Goal: Task Accomplishment & Management: Complete application form

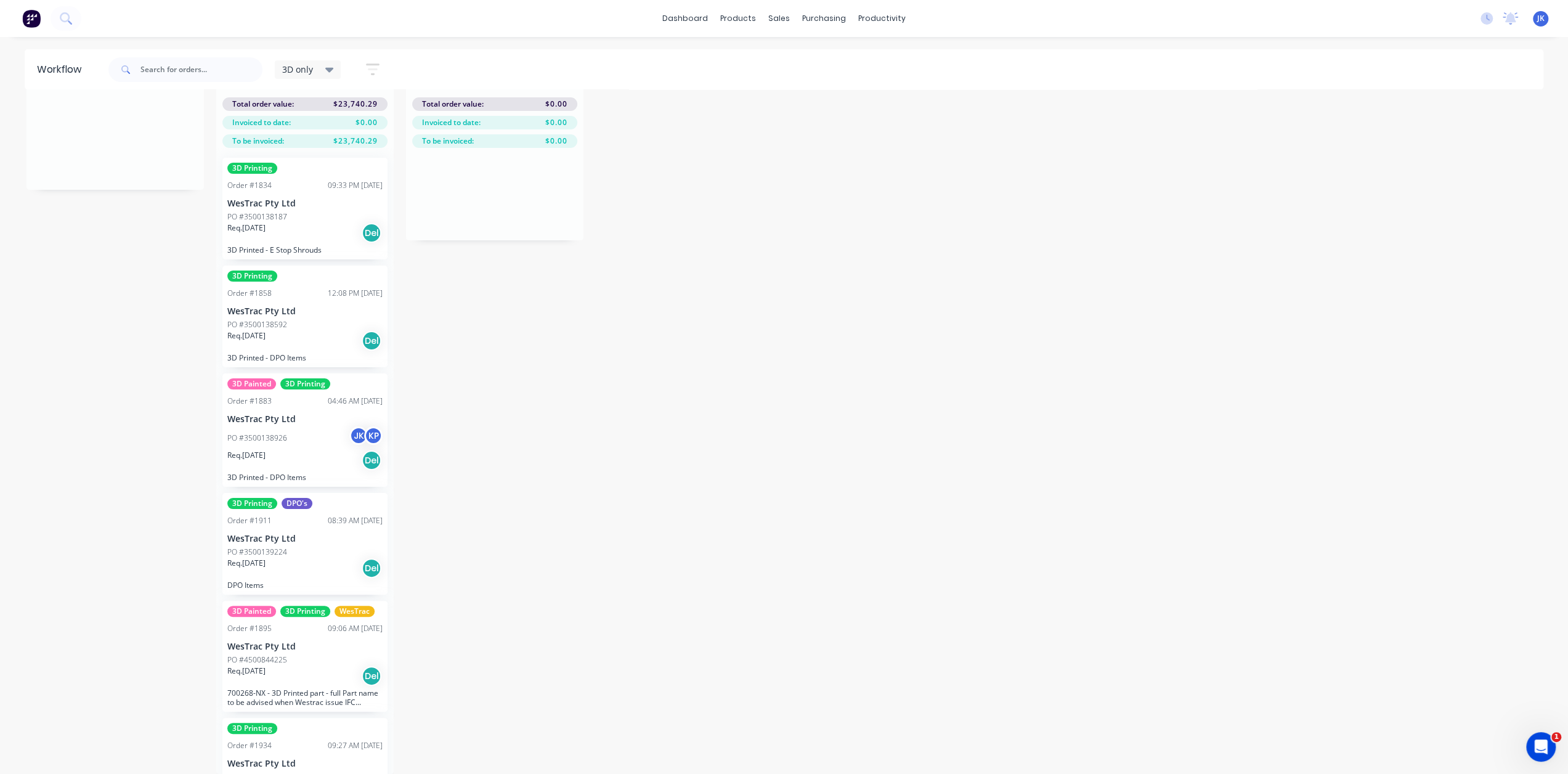
click at [319, 654] on div "PO #4500844225" at bounding box center [305, 659] width 155 height 11
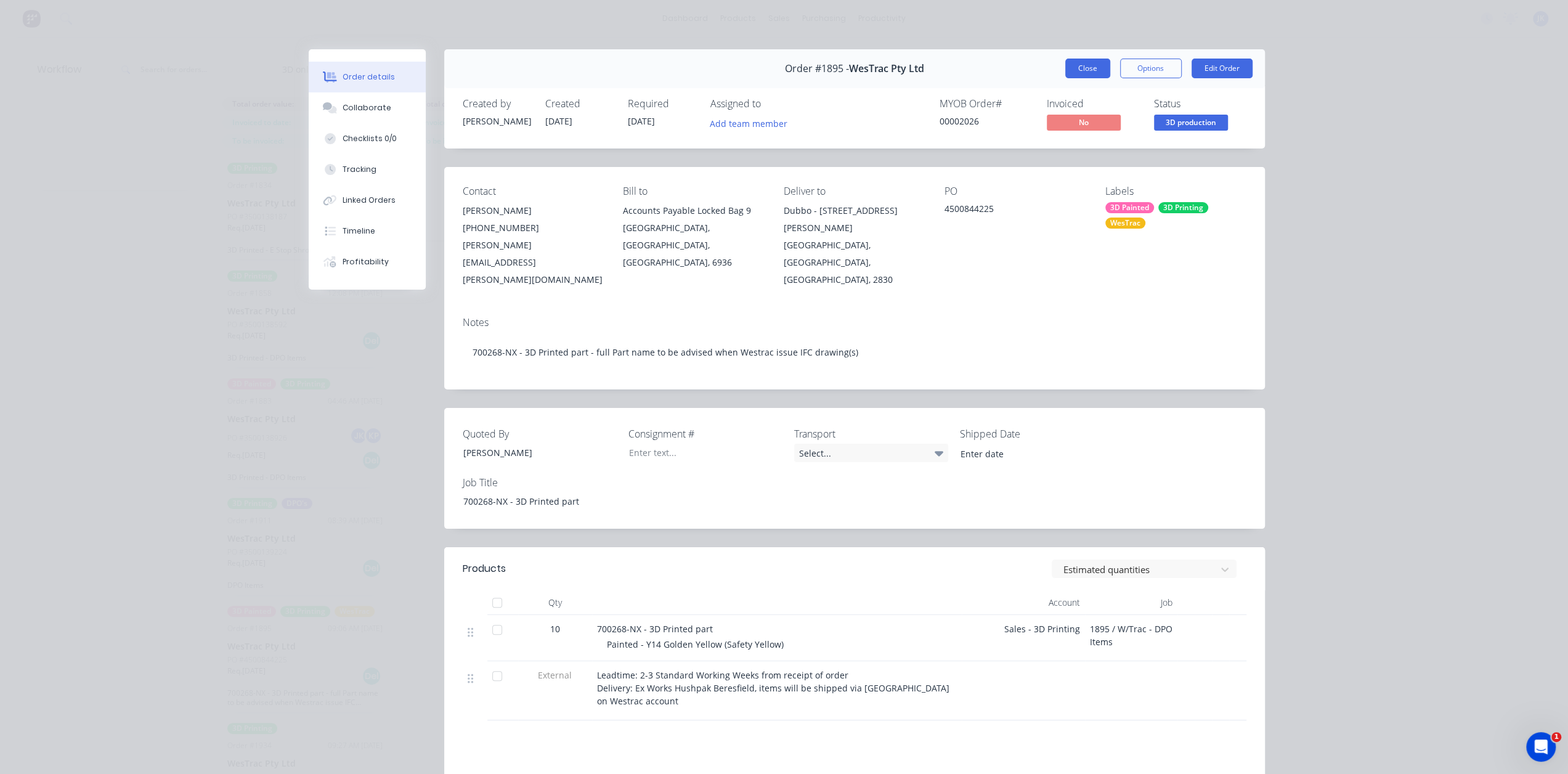
click at [1082, 72] on button "Close" at bounding box center [1088, 68] width 45 height 20
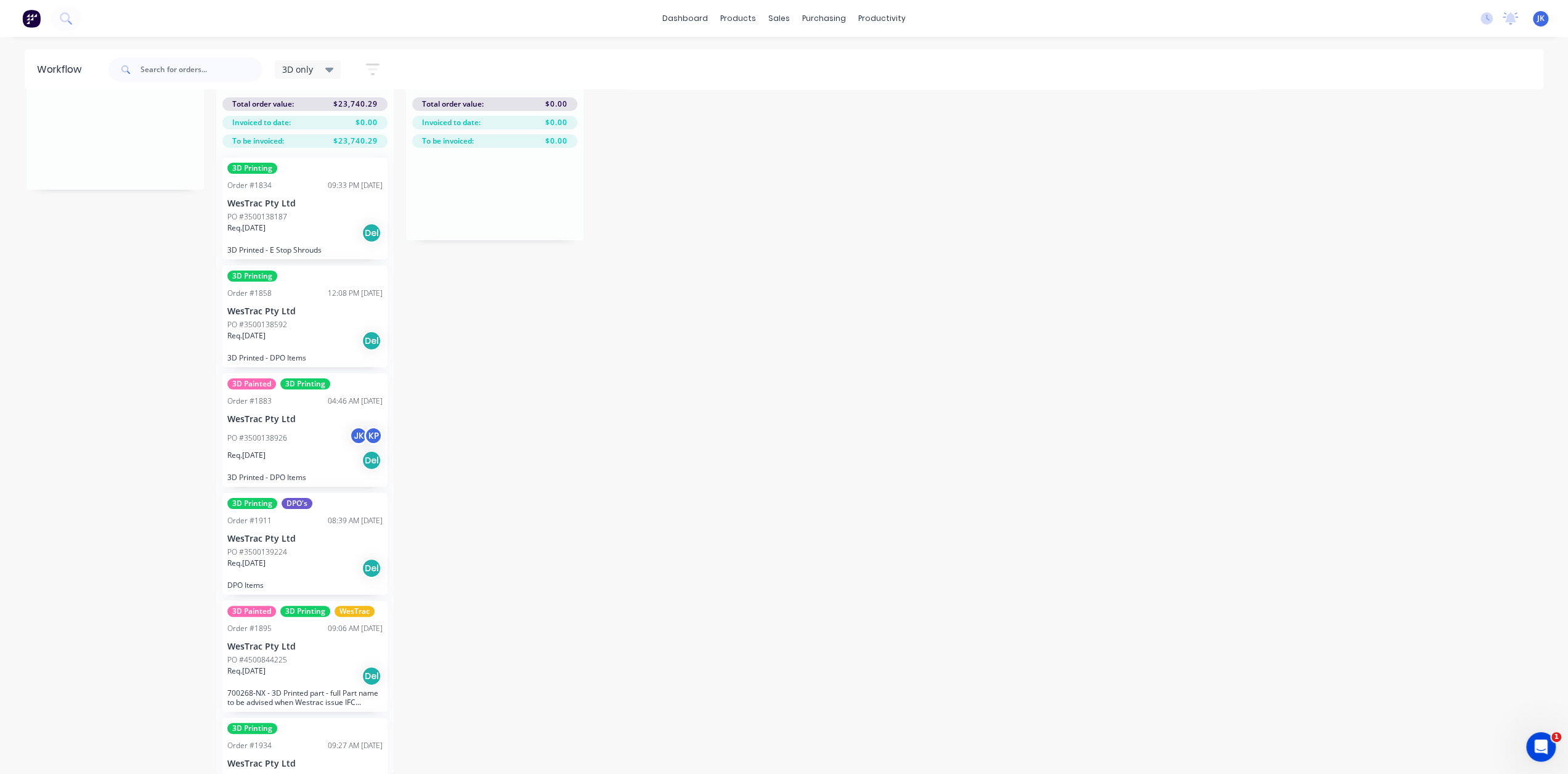
click at [319, 546] on div "PO #3500139224" at bounding box center [305, 552] width 155 height 11
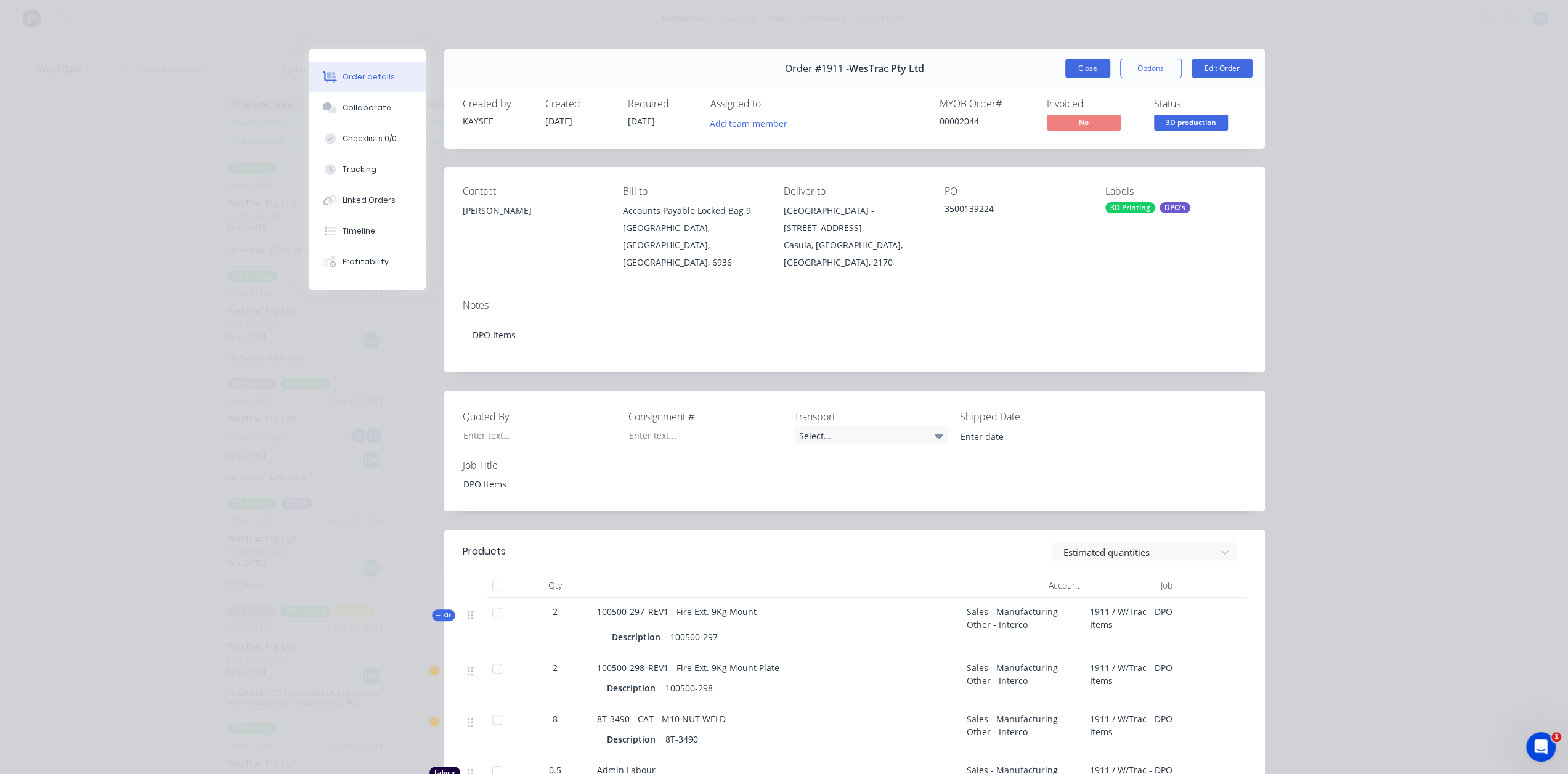
click at [1075, 76] on button "Close" at bounding box center [1088, 68] width 45 height 20
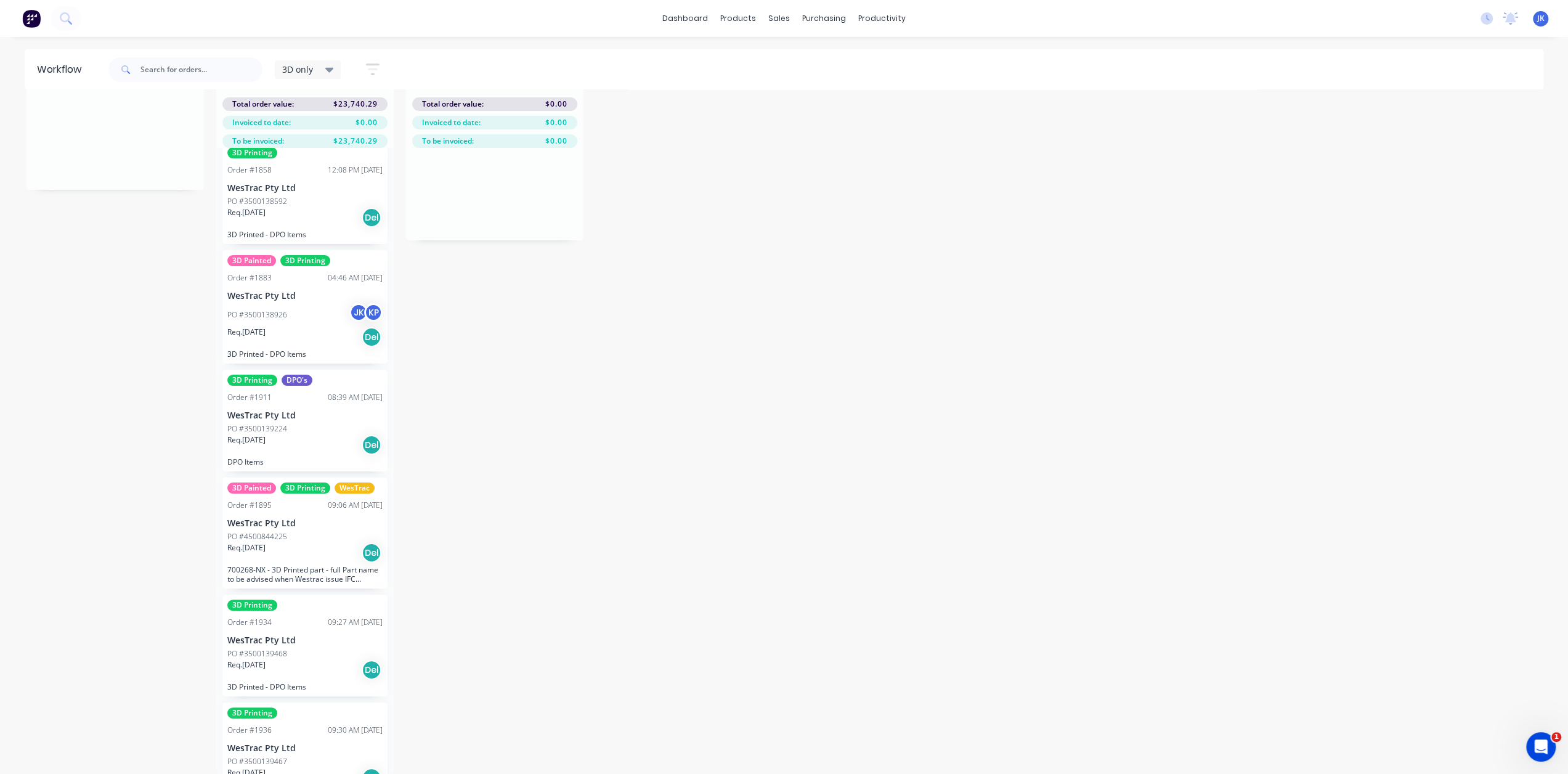
scroll to position [154, 0]
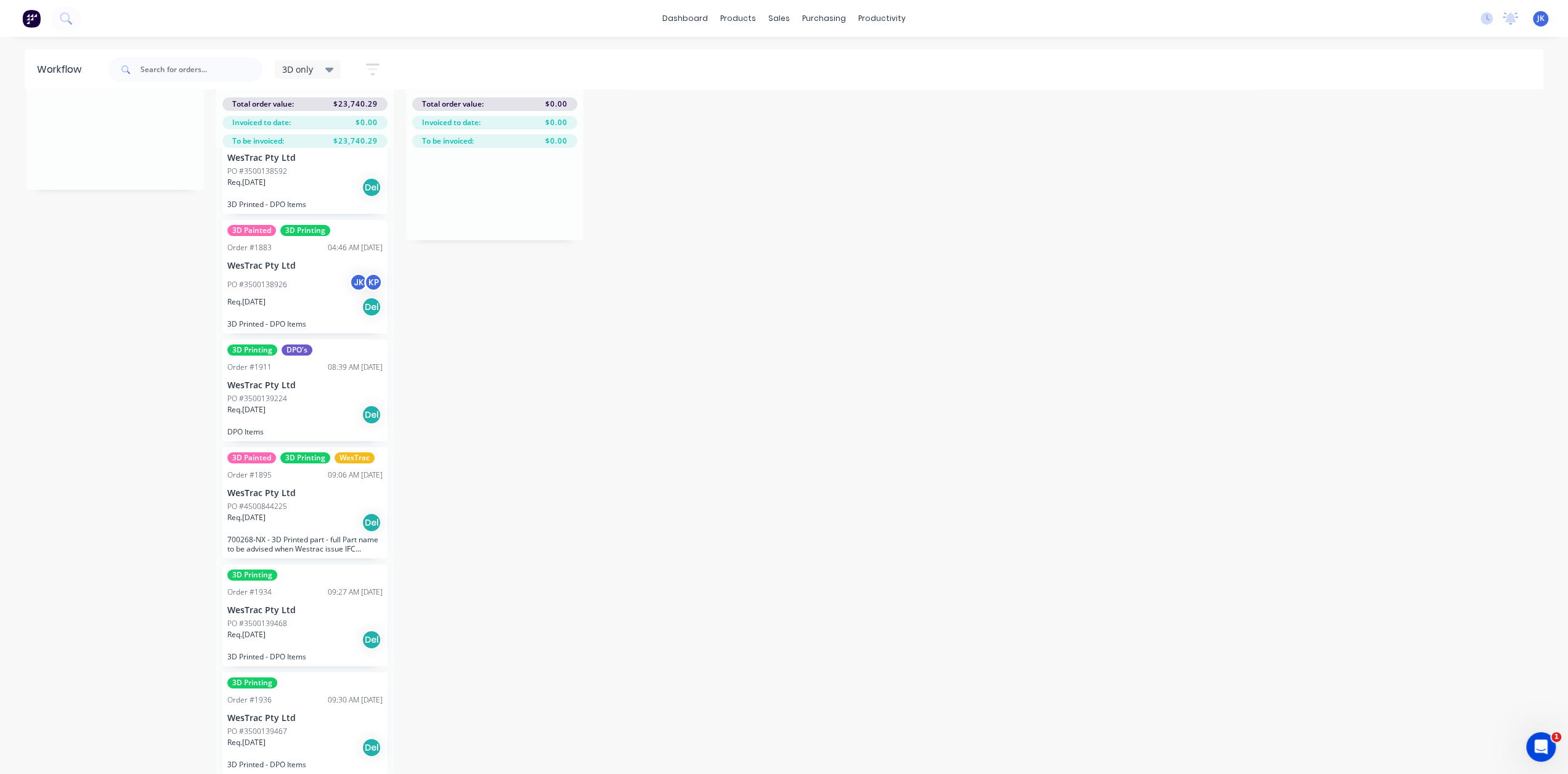
click at [305, 618] on div "PO #3500139468" at bounding box center [305, 623] width 155 height 11
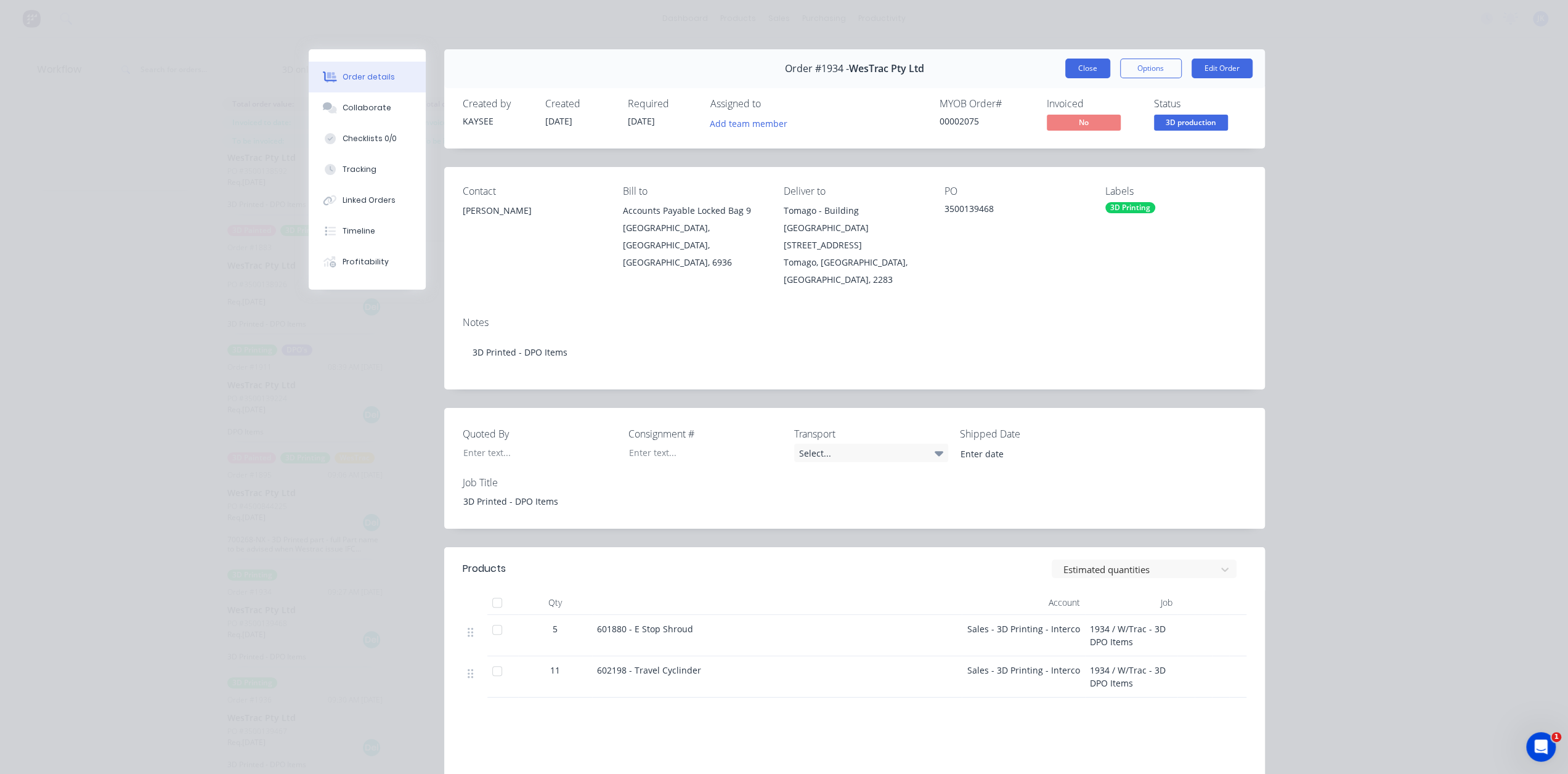
click at [1065, 69] on button "Close" at bounding box center [1088, 68] width 45 height 20
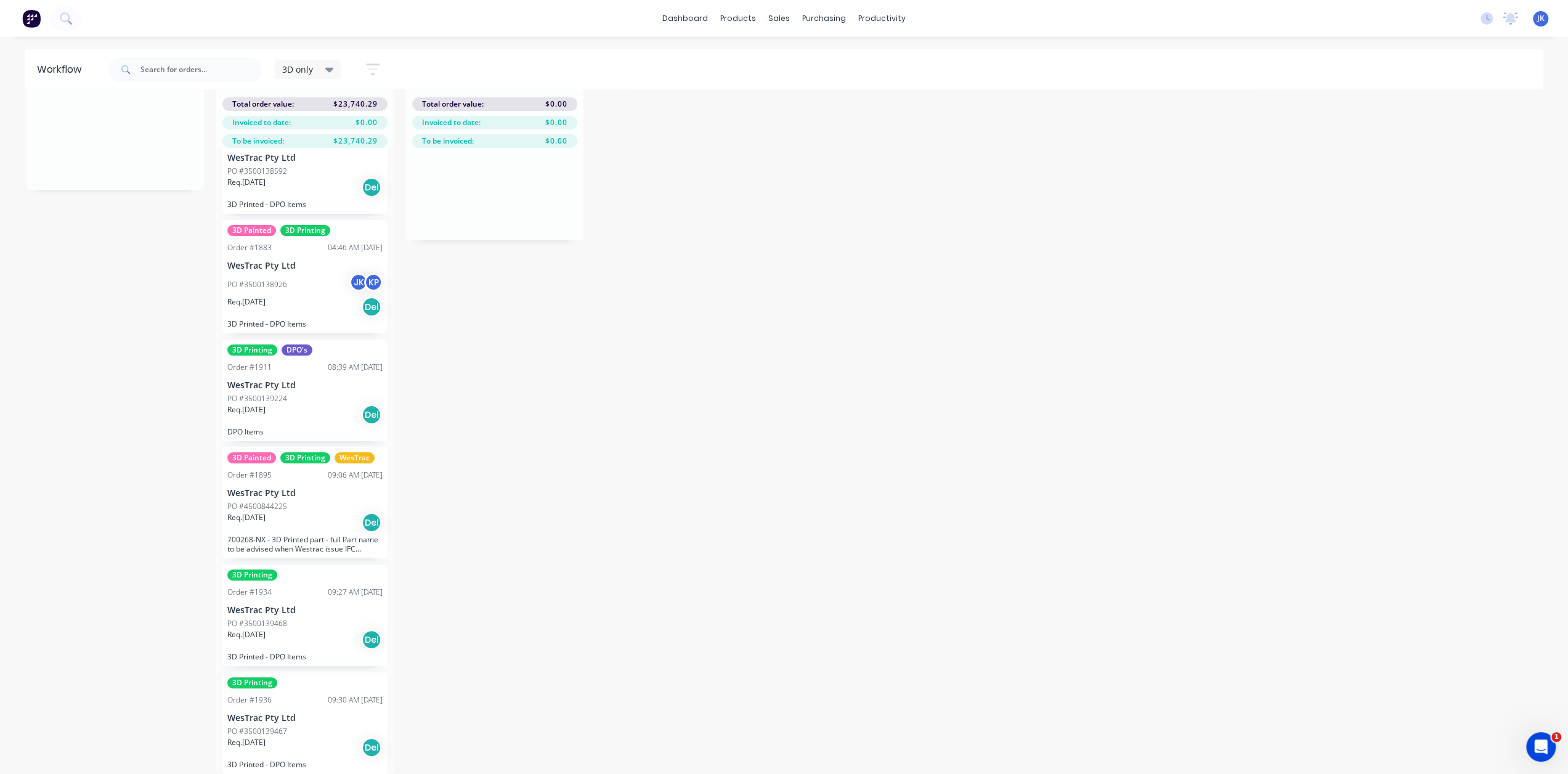
click at [334, 512] on div "Req. [DATE] Del" at bounding box center [305, 522] width 155 height 21
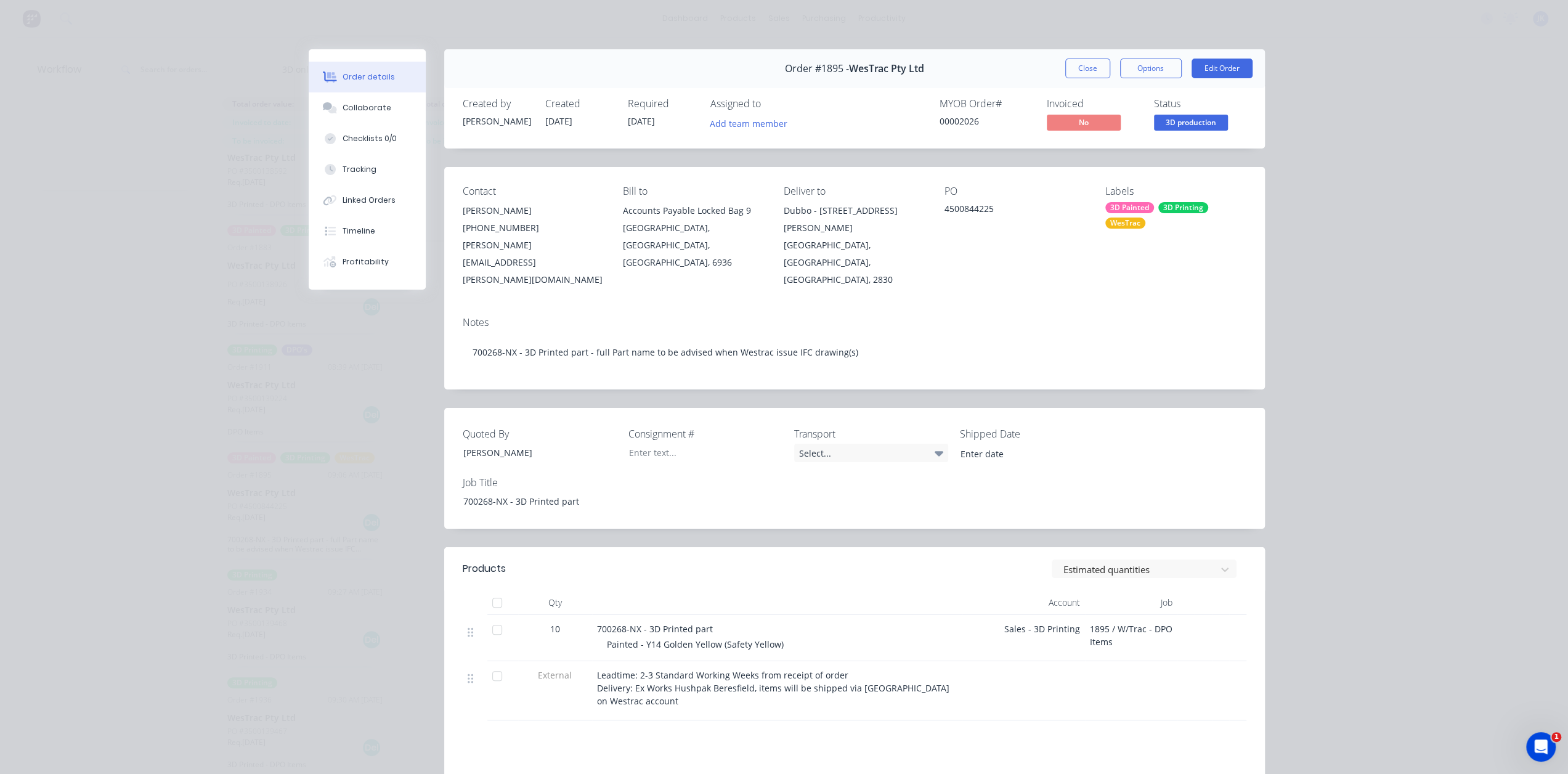
click at [1058, 75] on div "Order #1895 - WesTrac Pty Ltd Close Options Edit Order" at bounding box center [855, 68] width 821 height 39
click at [1076, 62] on button "Close" at bounding box center [1088, 68] width 45 height 20
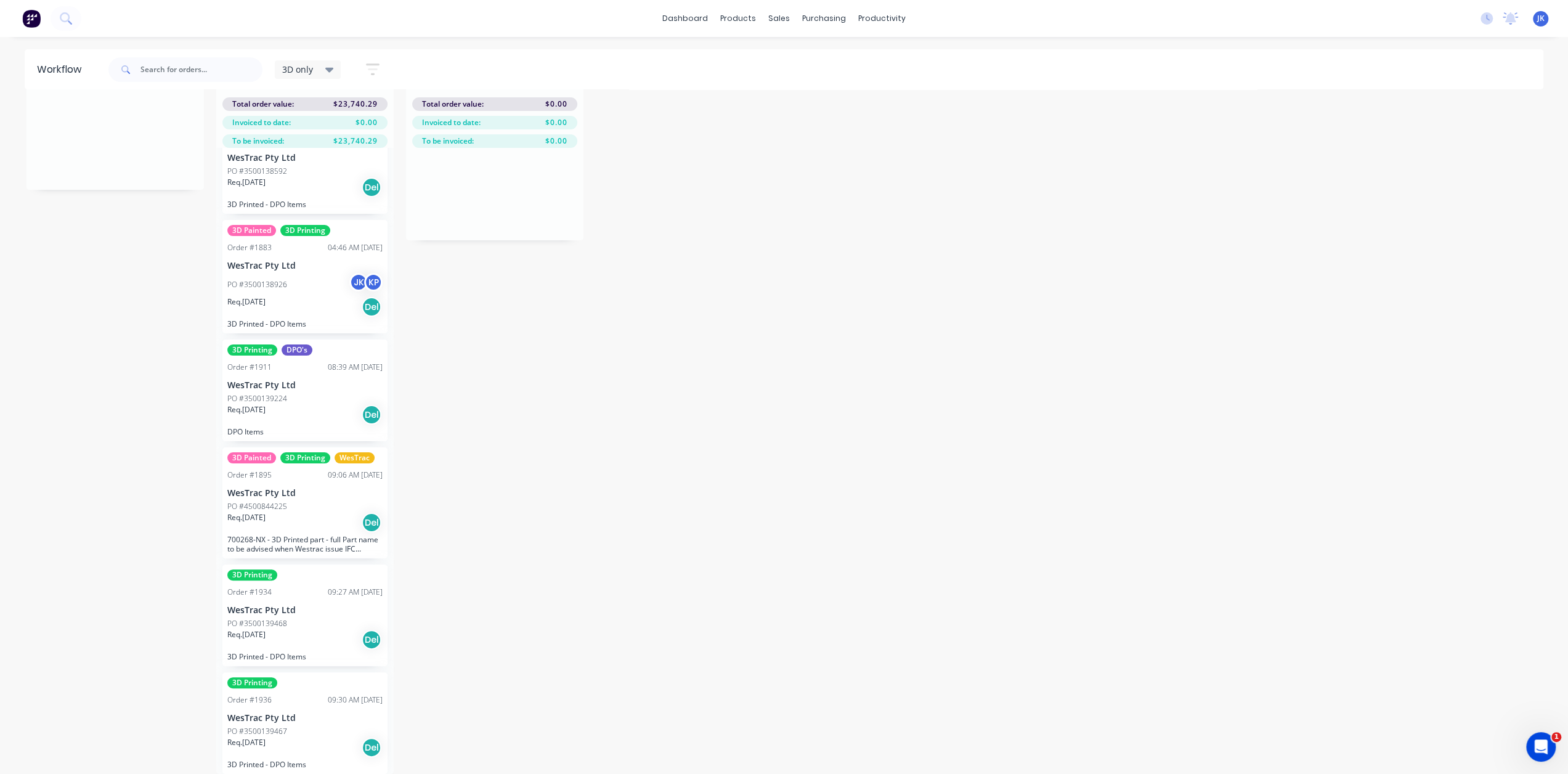
click at [318, 409] on div "Req. [DATE] Del" at bounding box center [305, 414] width 155 height 21
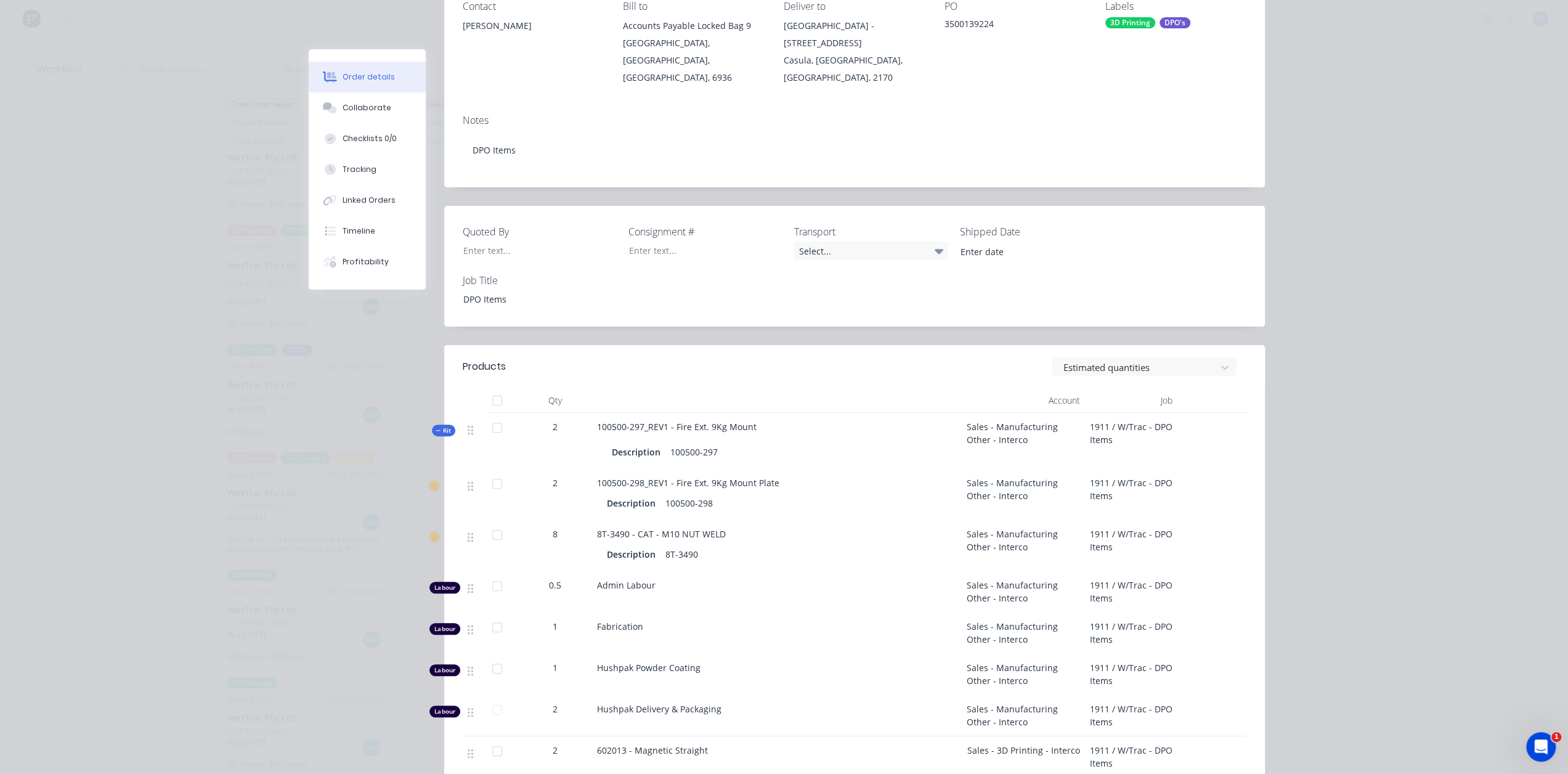
scroll to position [0, 0]
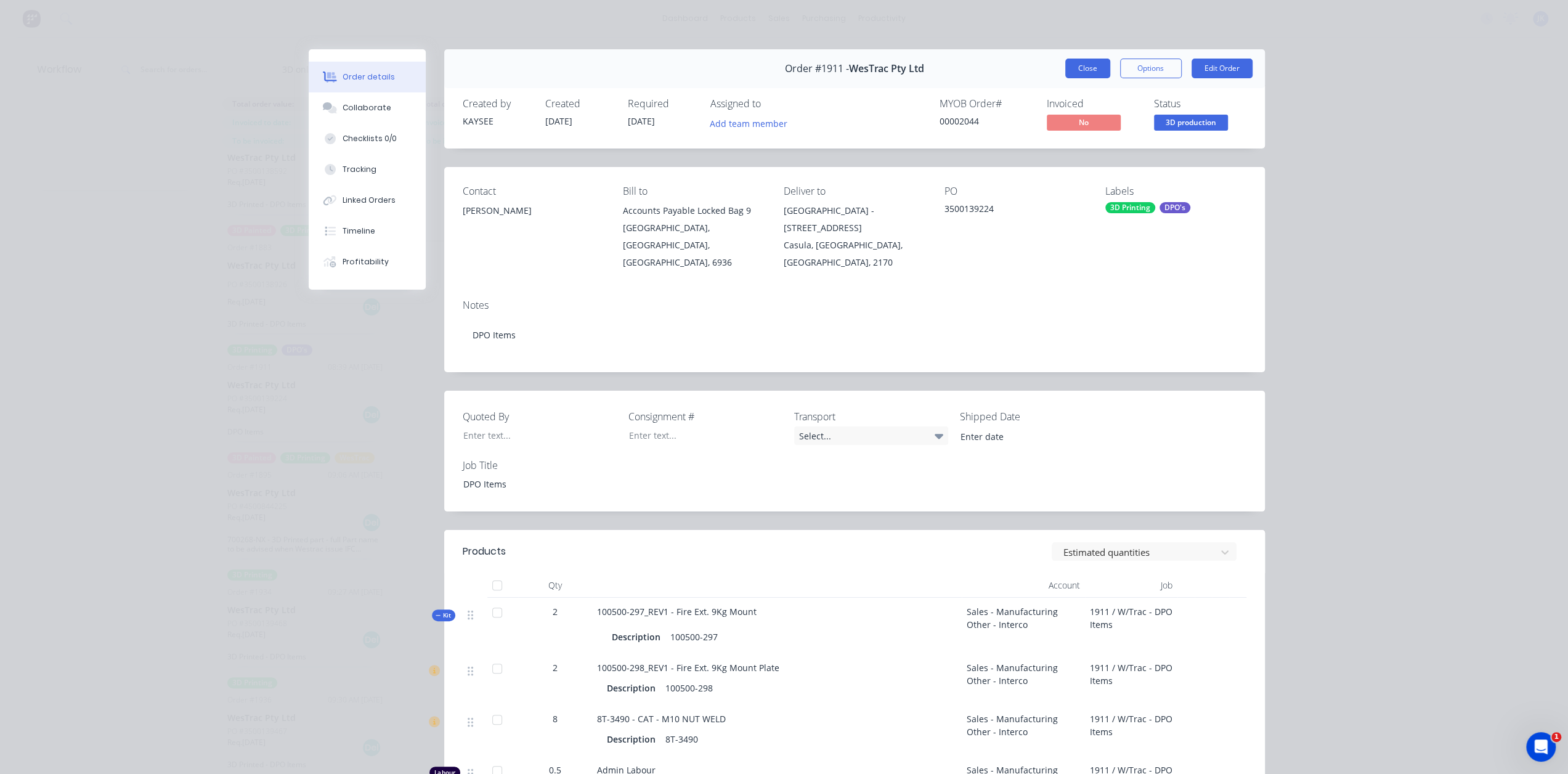
click at [1092, 59] on button "Close" at bounding box center [1088, 68] width 45 height 20
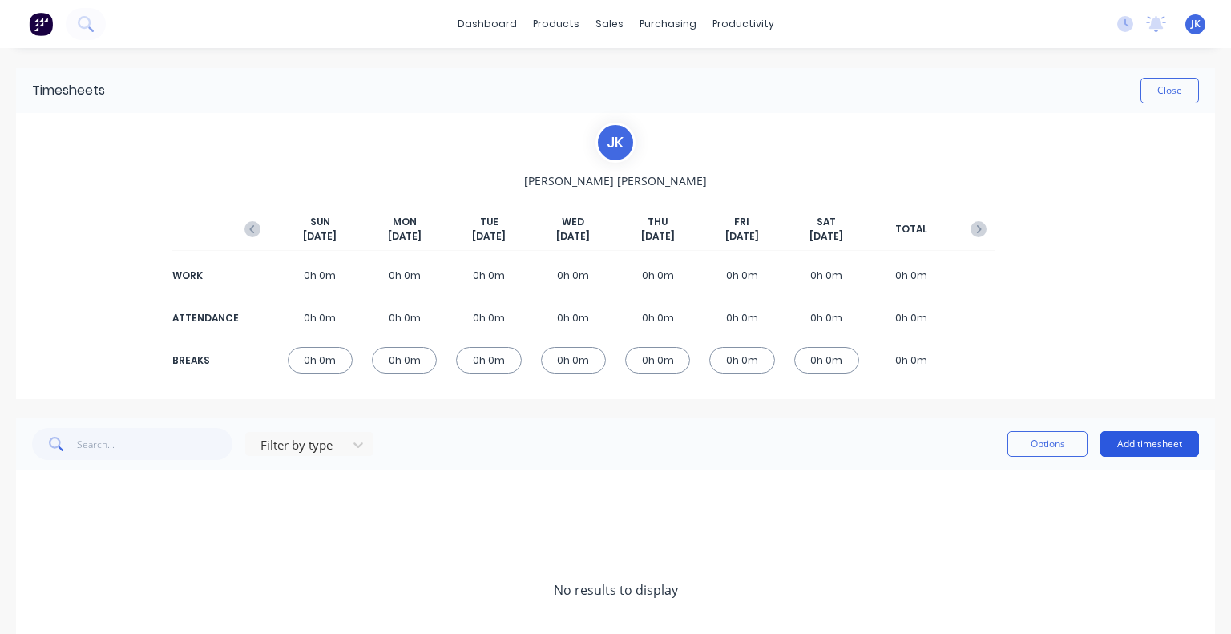
click at [1113, 433] on button "Add timesheet" at bounding box center [1150, 444] width 99 height 26
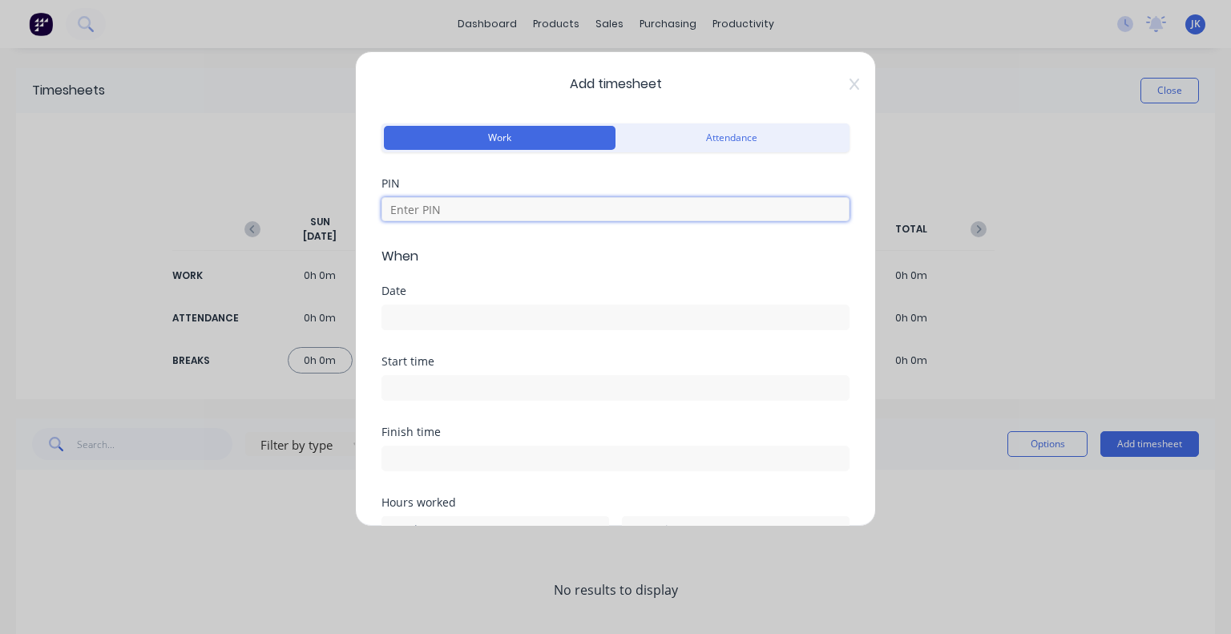
click at [483, 204] on input at bounding box center [616, 209] width 468 height 24
type input "5683"
click at [463, 301] on div at bounding box center [616, 316] width 468 height 30
click at [460, 328] on label at bounding box center [616, 318] width 468 height 26
click at [460, 328] on input at bounding box center [615, 317] width 467 height 24
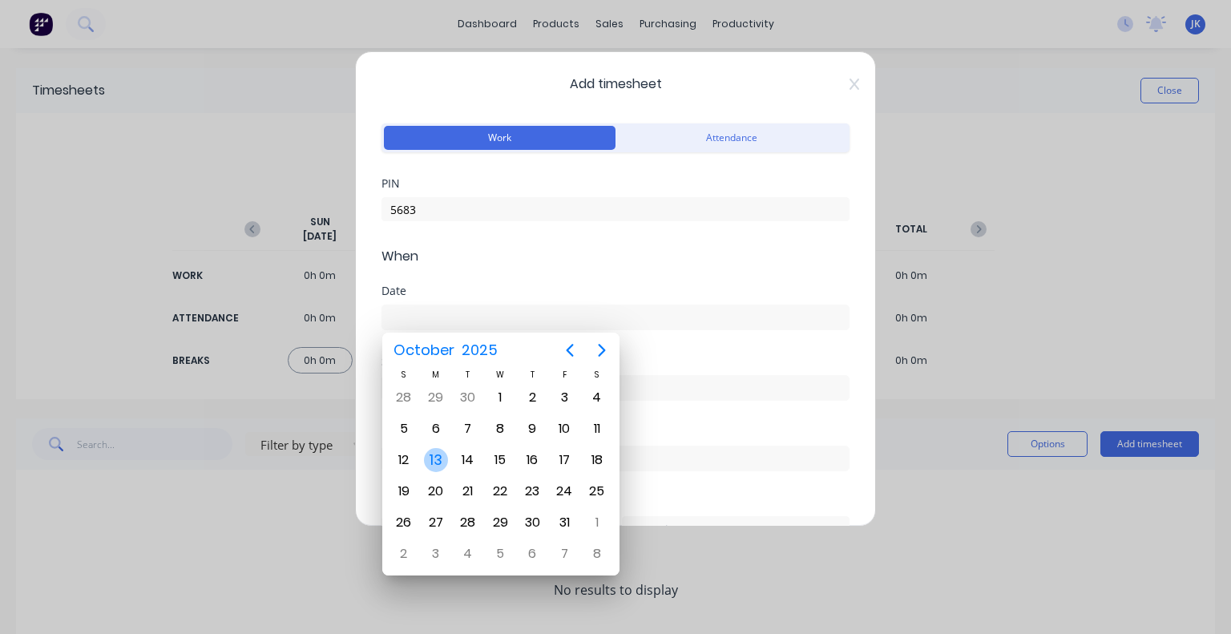
click at [434, 455] on div "13" at bounding box center [436, 460] width 24 height 24
type input "13/10/2025"
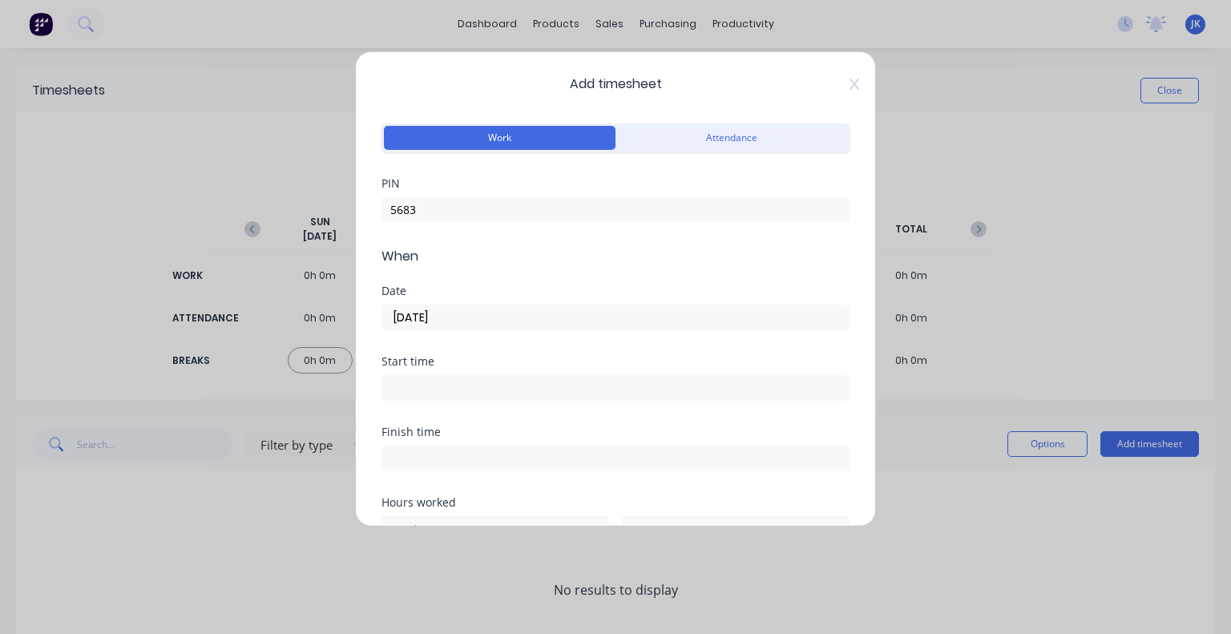
click at [431, 393] on input at bounding box center [615, 388] width 467 height 24
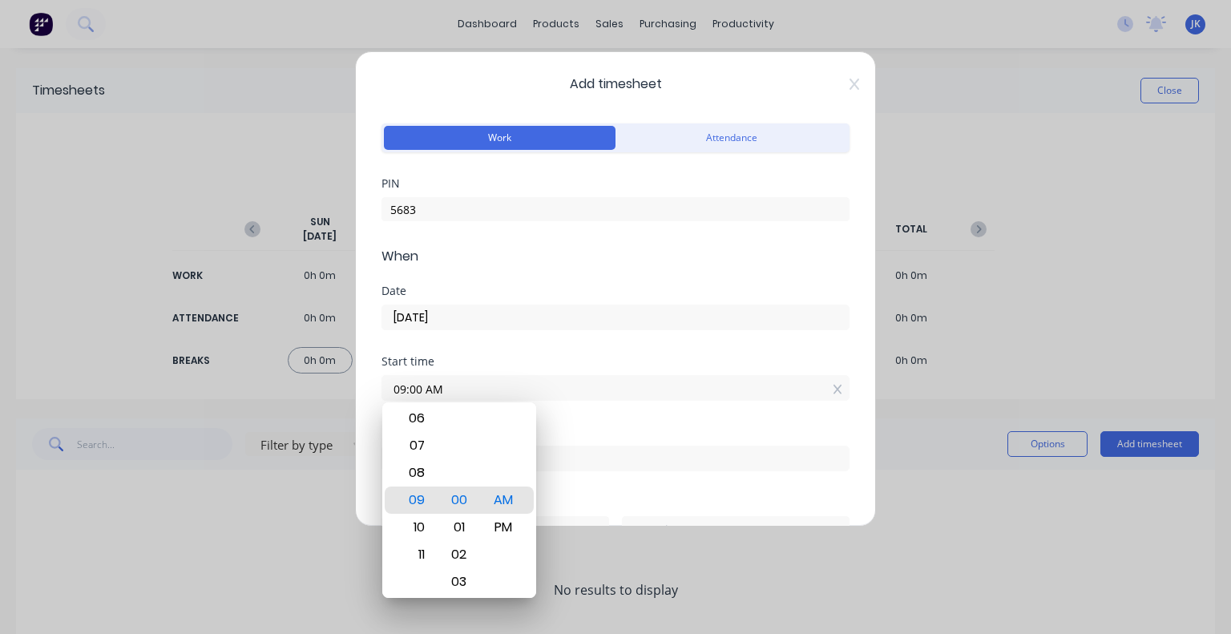
drag, startPoint x: 391, startPoint y: 396, endPoint x: 353, endPoint y: 397, distance: 38.5
click at [353, 397] on div "Add timesheet Work Attendance PIN 5683 When Date 13/10/2025 Start time 09:00 AM…" at bounding box center [615, 317] width 1231 height 634
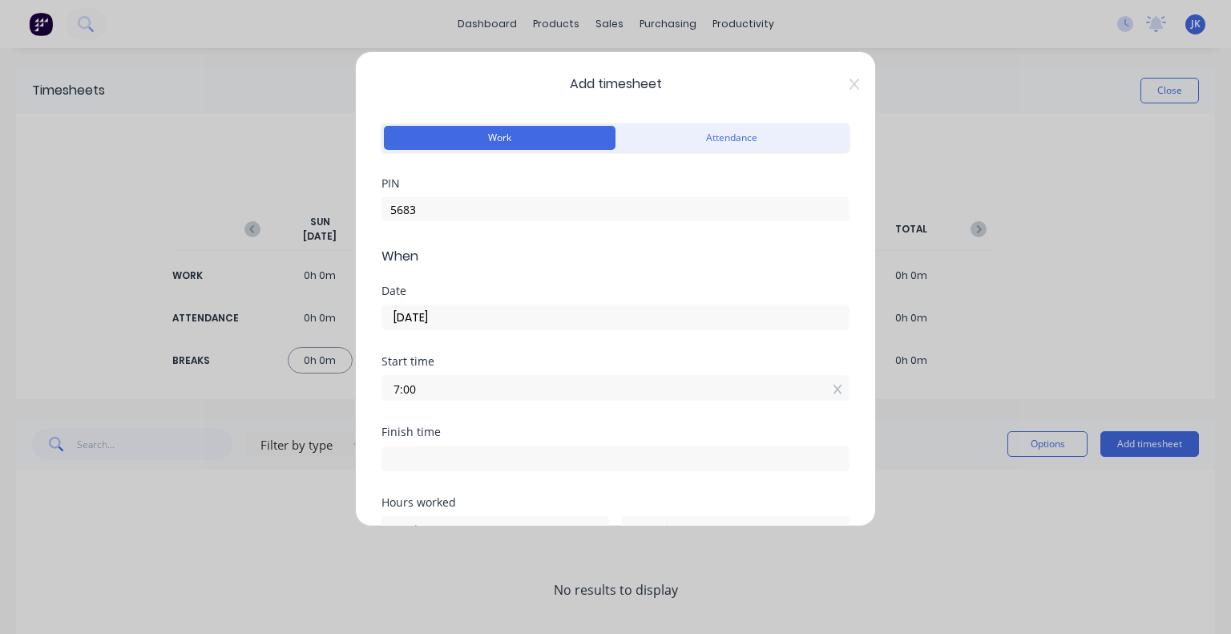
type input "07:00 AM"
click at [484, 413] on div "Start time 07:00 AM" at bounding box center [616, 391] width 468 height 71
click at [489, 456] on input at bounding box center [615, 459] width 467 height 24
type input "09:00 AM"
type input "2"
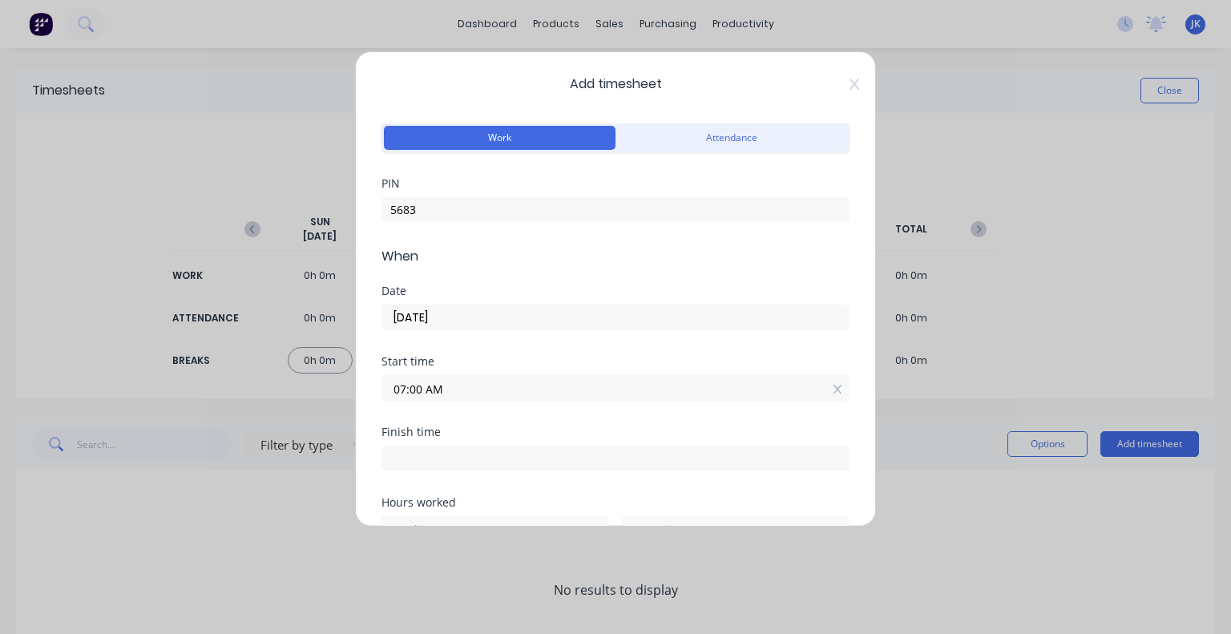
type input "0"
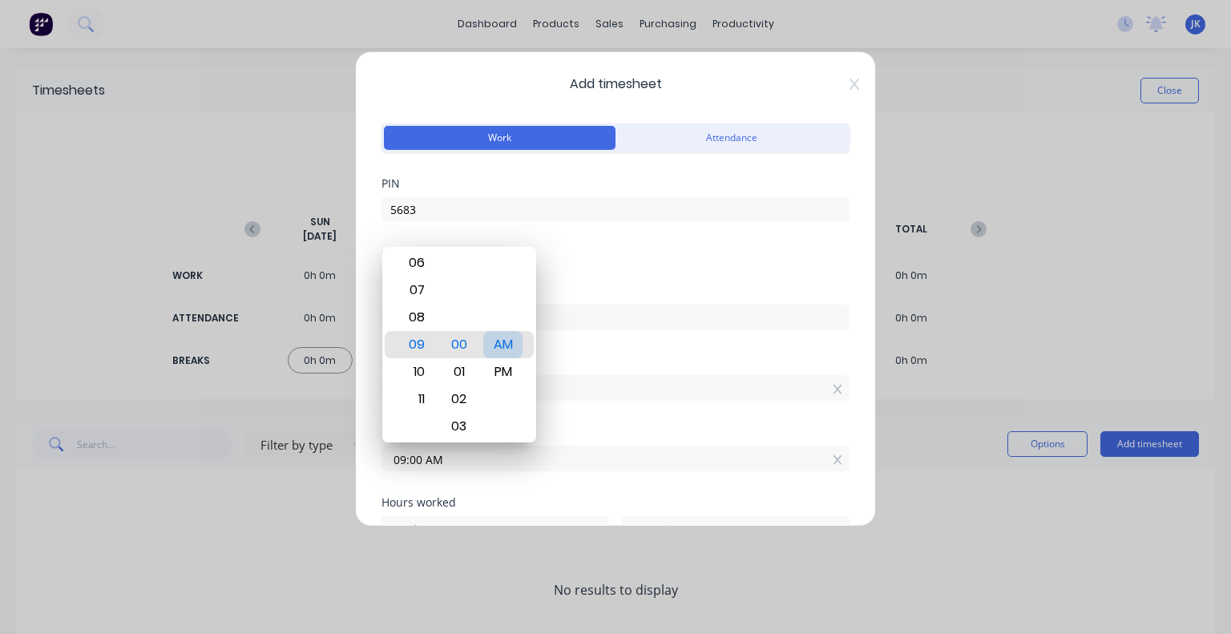
click at [503, 339] on div "AM" at bounding box center [502, 344] width 39 height 27
click at [578, 406] on div "Start time 07:00 AM" at bounding box center [616, 391] width 468 height 71
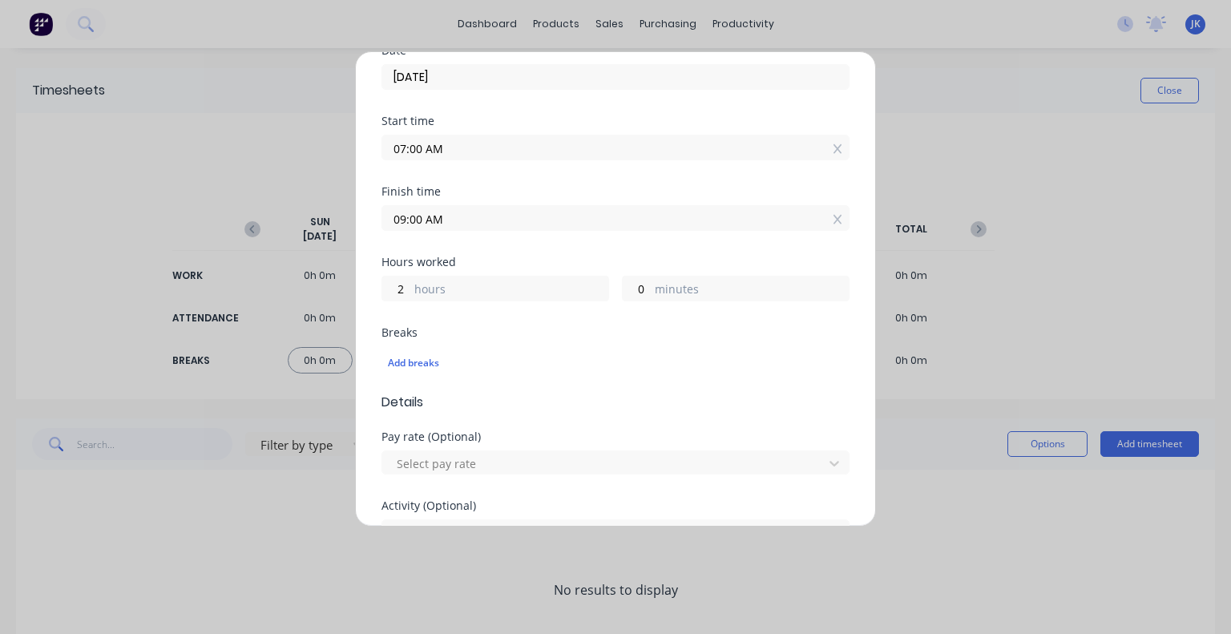
scroll to position [321, 0]
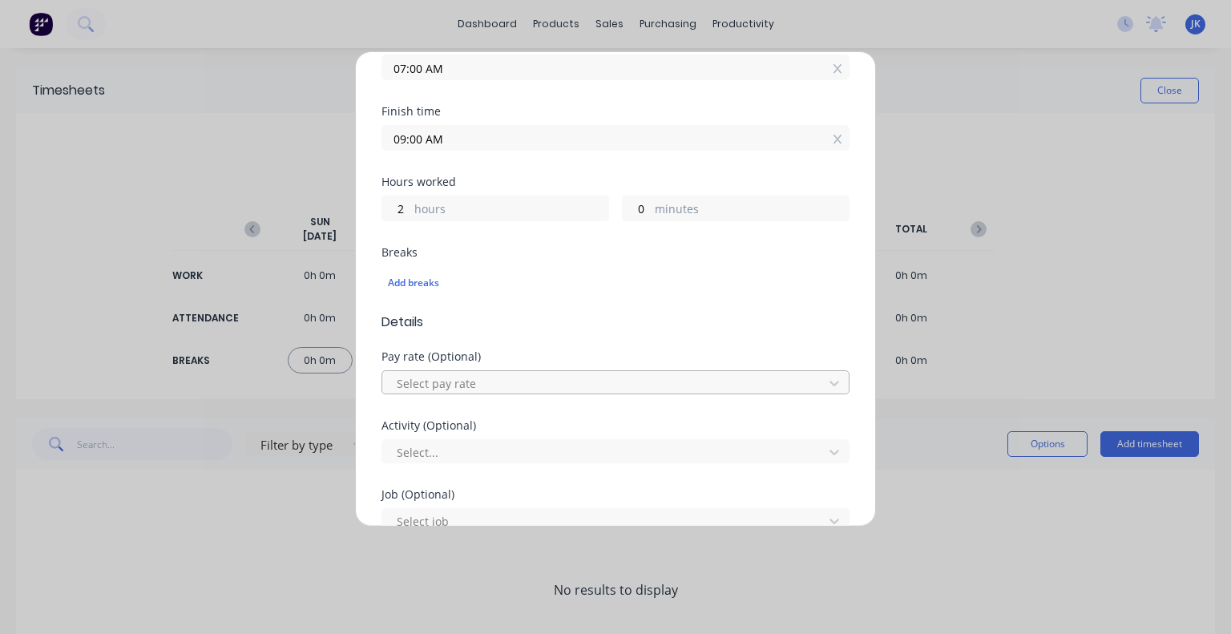
click at [551, 376] on div at bounding box center [605, 384] width 420 height 20
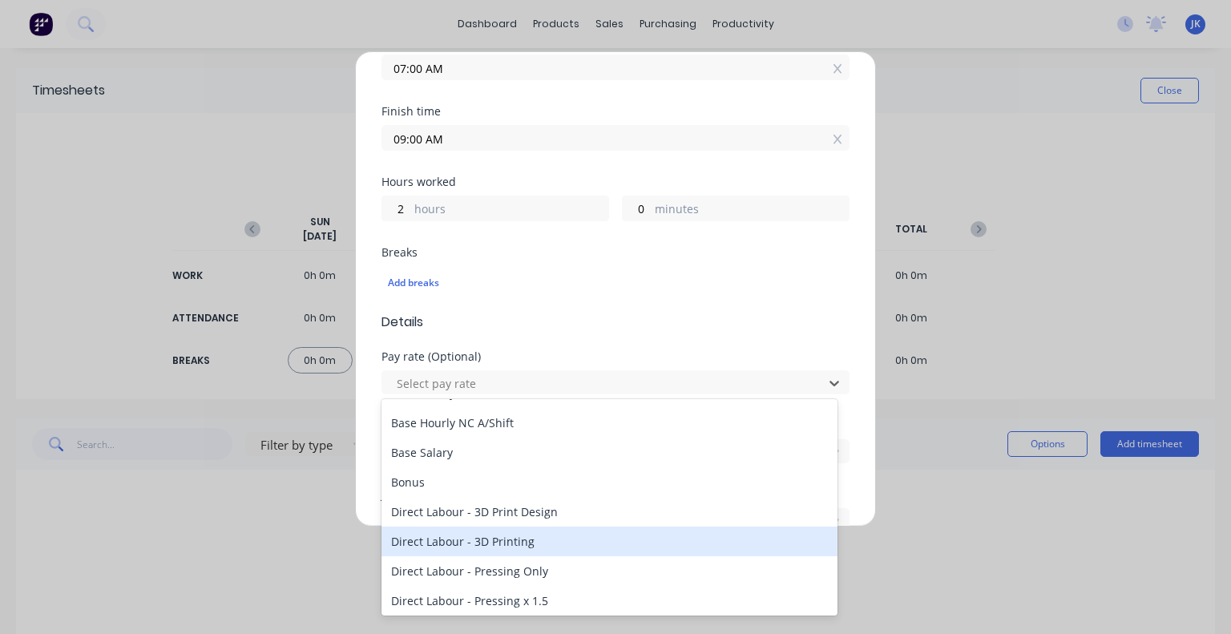
click at [505, 544] on div "Direct Labour - 3D Printing" at bounding box center [610, 542] width 456 height 30
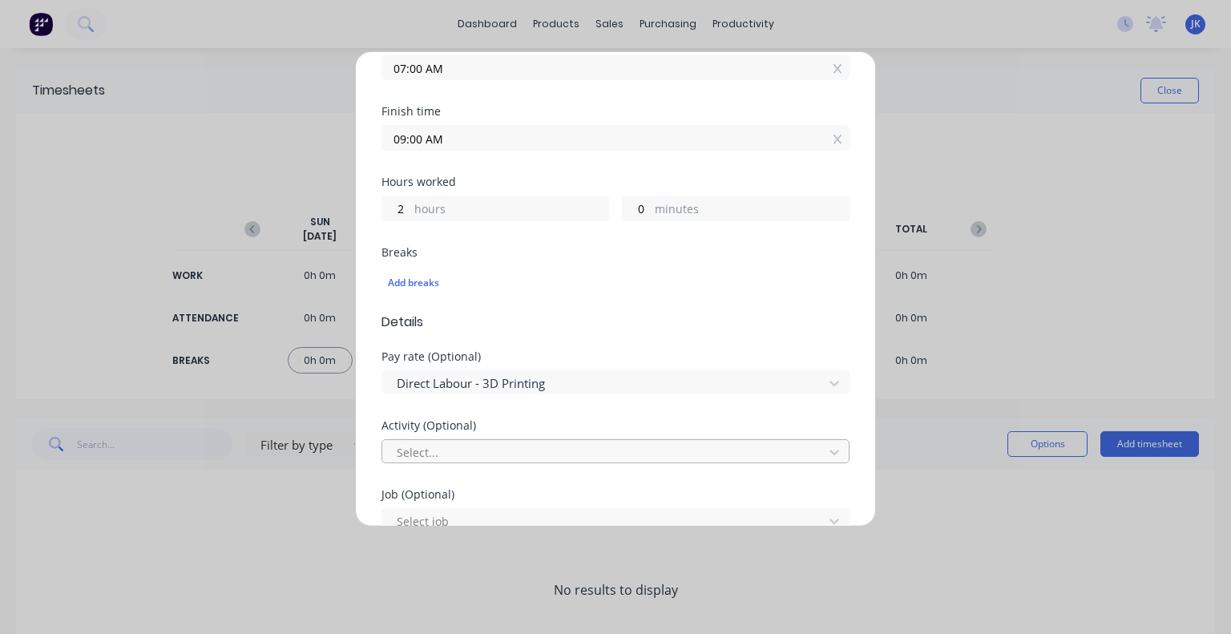
click at [533, 451] on div at bounding box center [605, 453] width 420 height 20
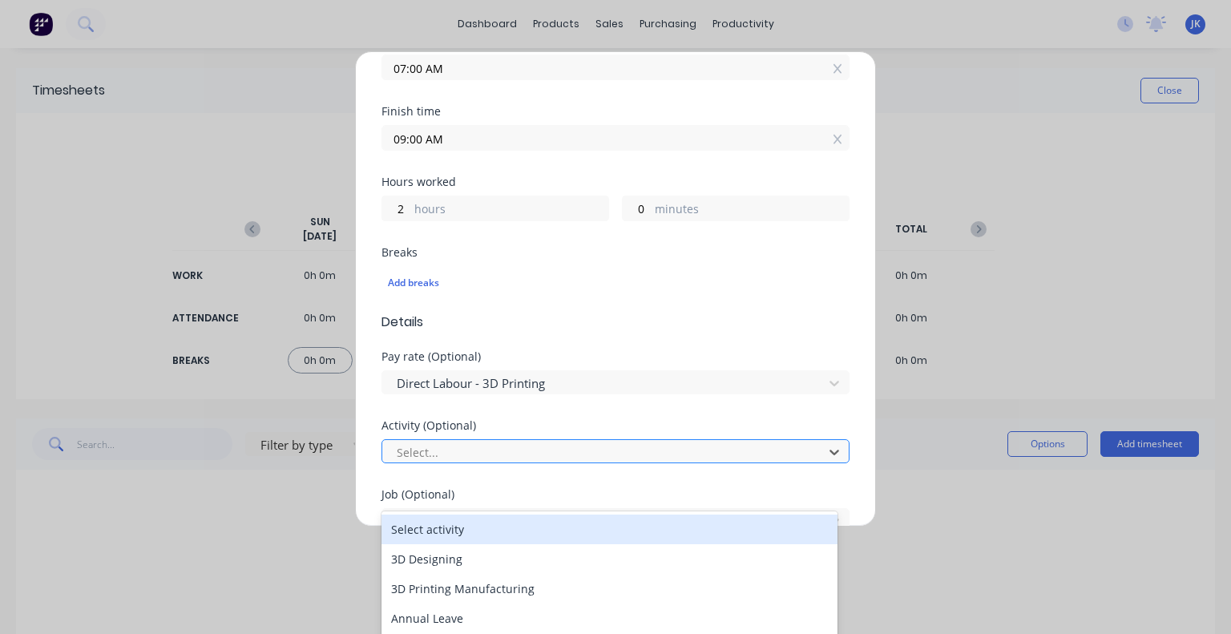
scroll to position [57, 0]
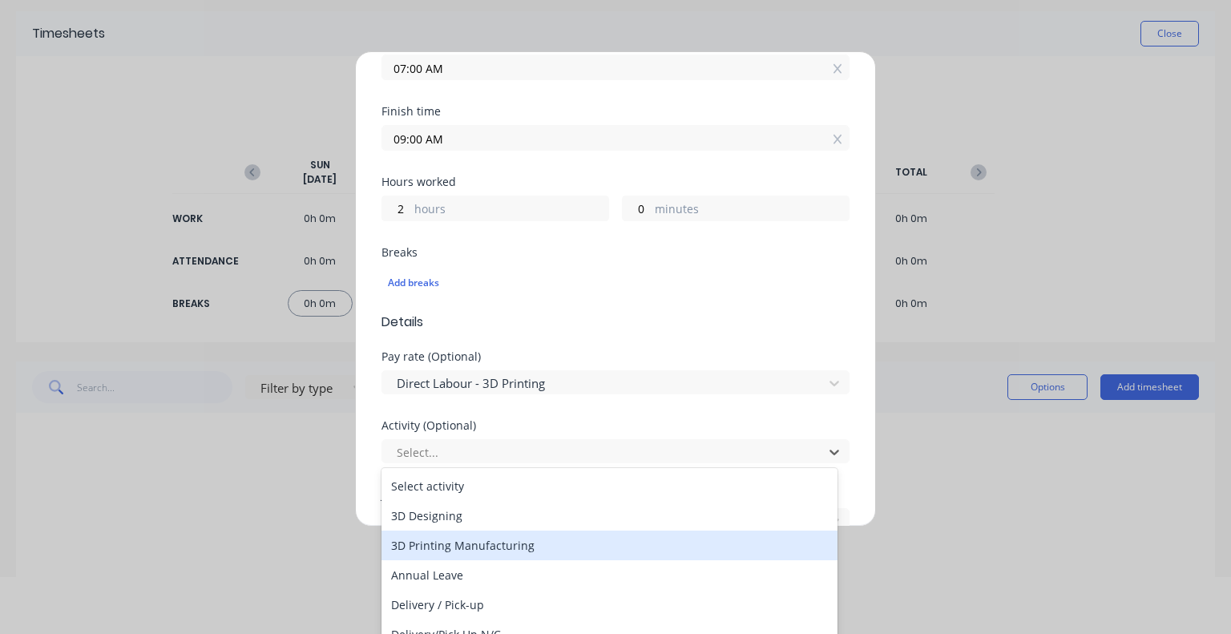
click at [497, 551] on div "3D Printing Manufacturing" at bounding box center [610, 546] width 456 height 30
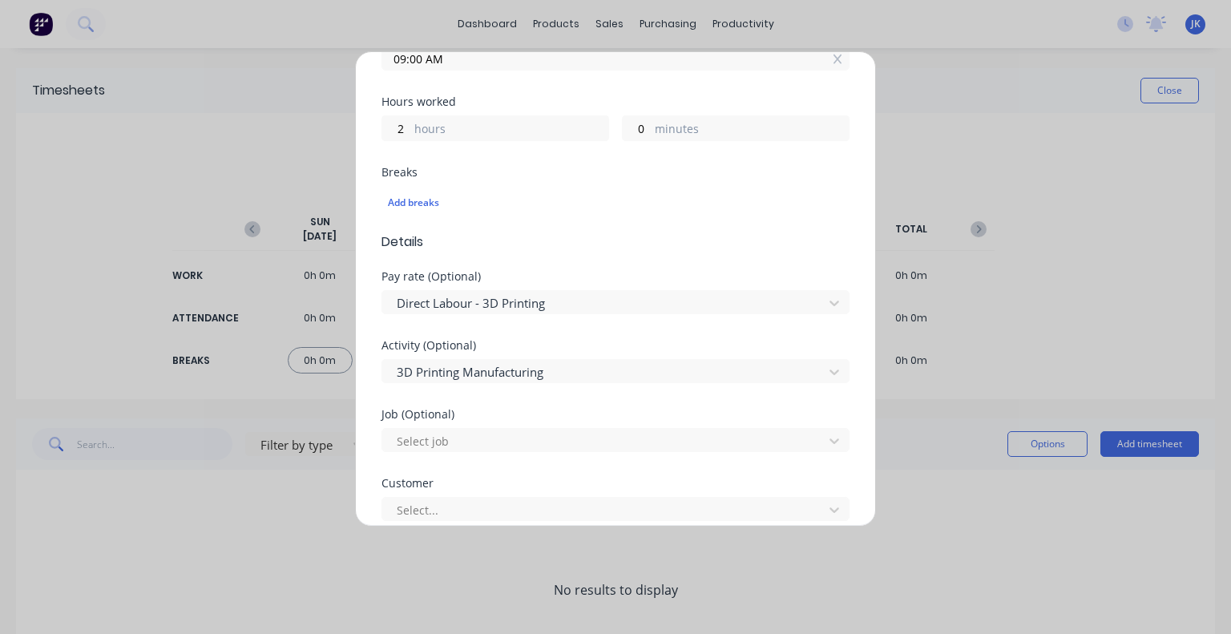
scroll to position [481, 0]
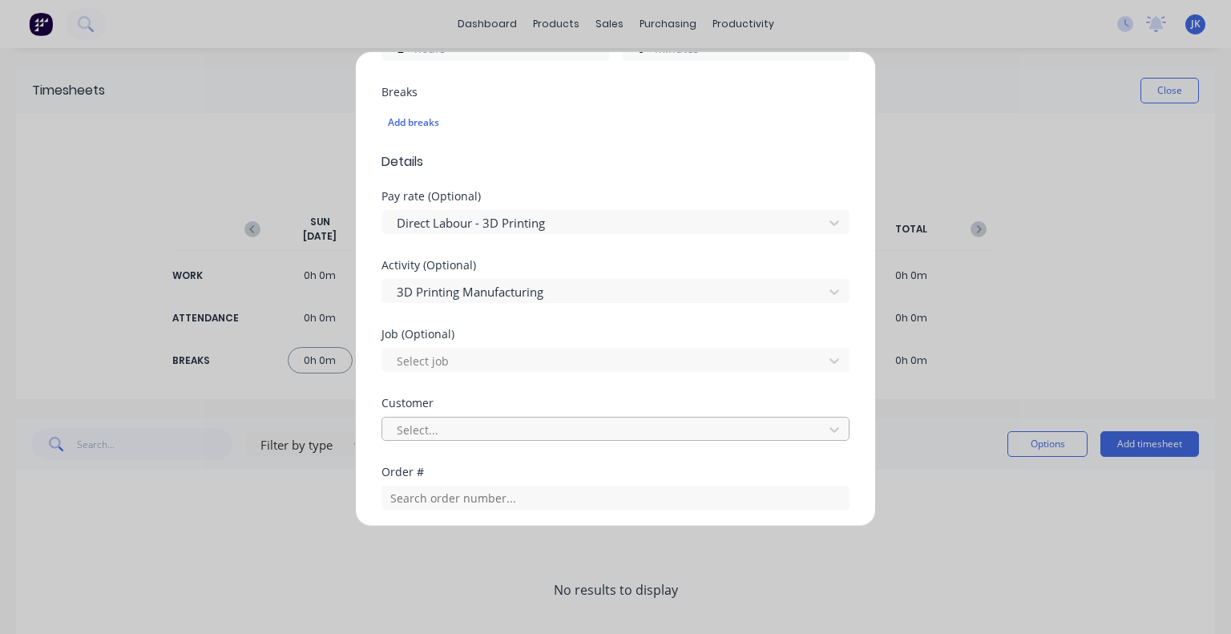
click at [552, 430] on div at bounding box center [605, 430] width 420 height 20
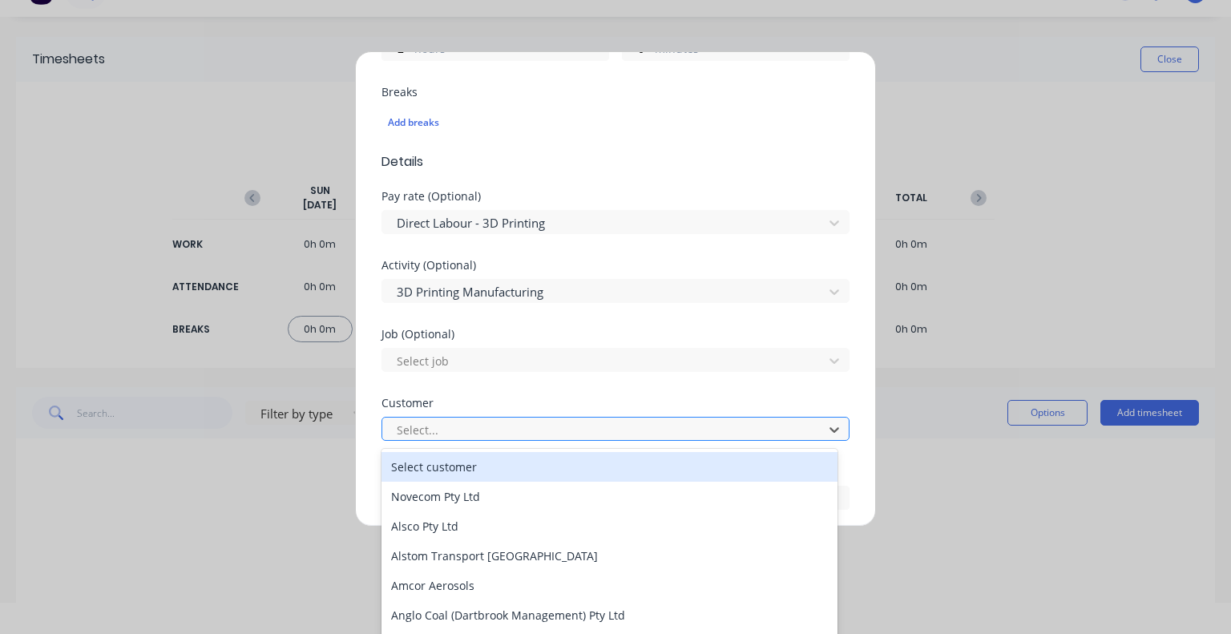
scroll to position [34, 0]
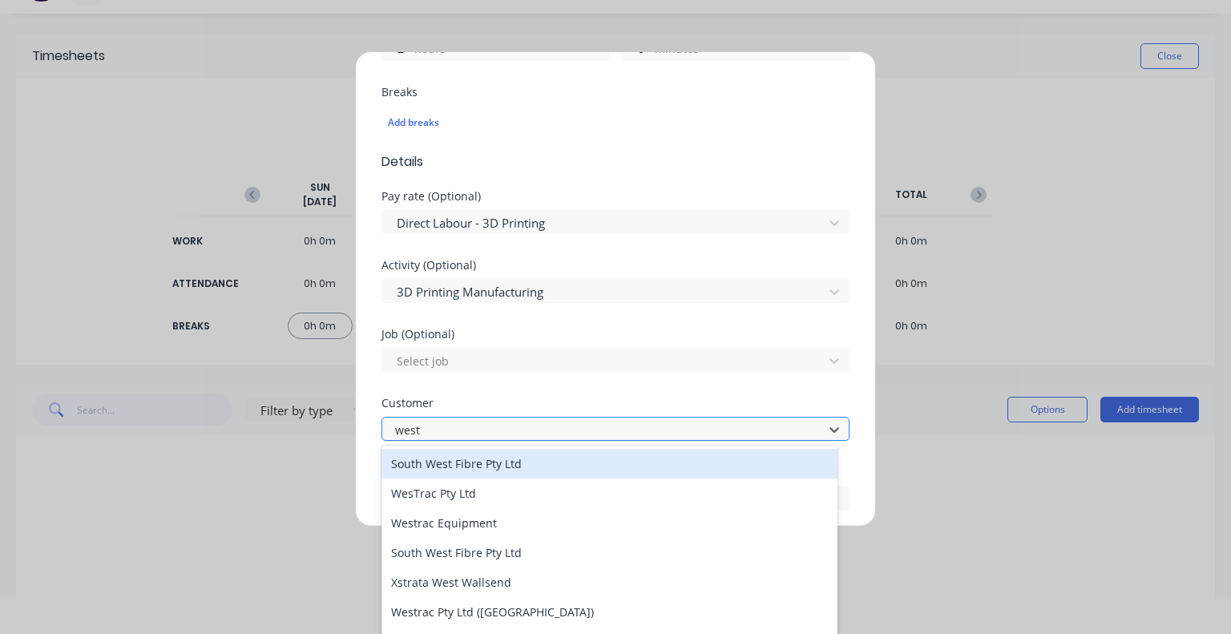
type input "westr"
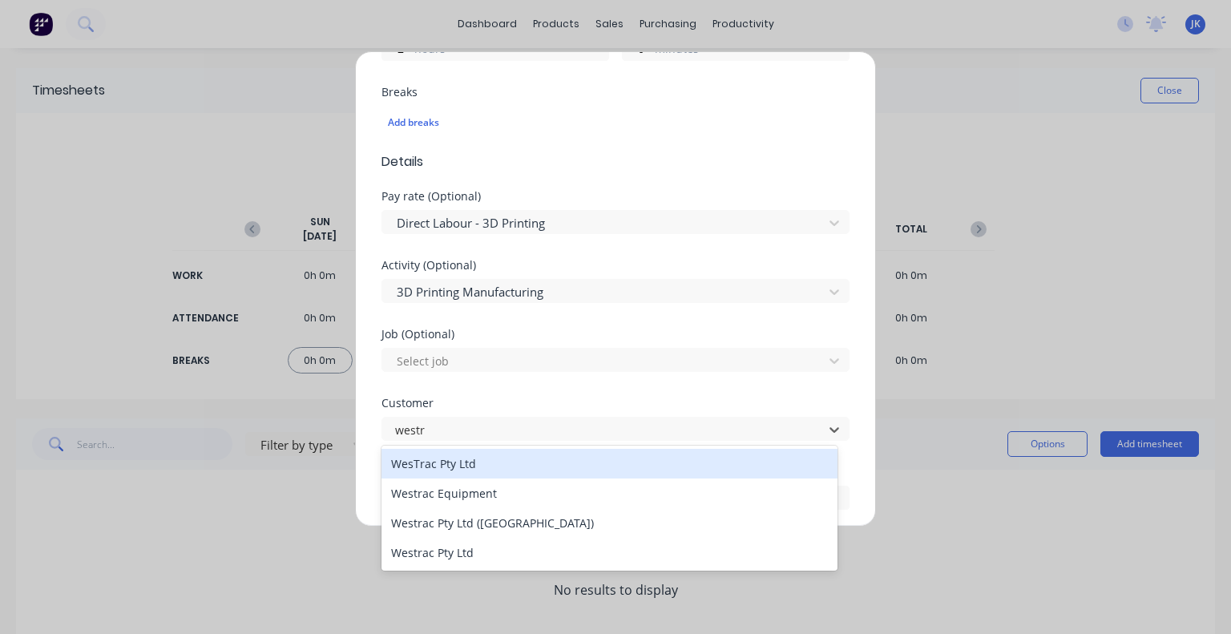
click at [519, 466] on div "WesTrac Pty Ltd" at bounding box center [610, 464] width 456 height 30
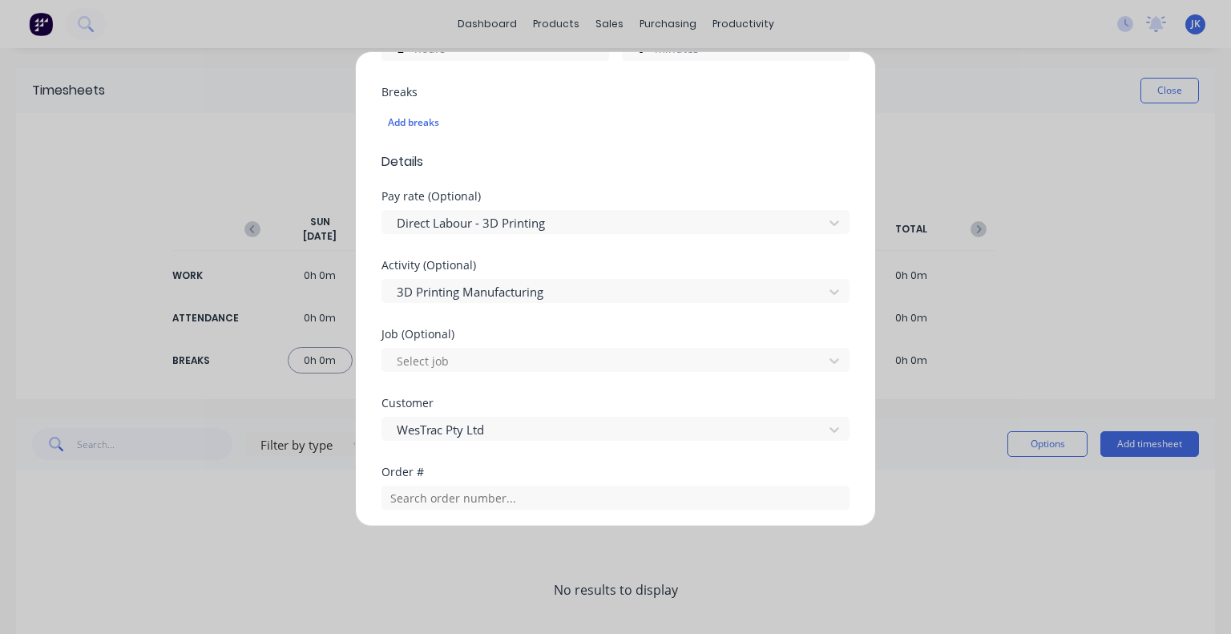
click at [518, 459] on div "Customer WesTrac Pty Ltd" at bounding box center [616, 432] width 468 height 69
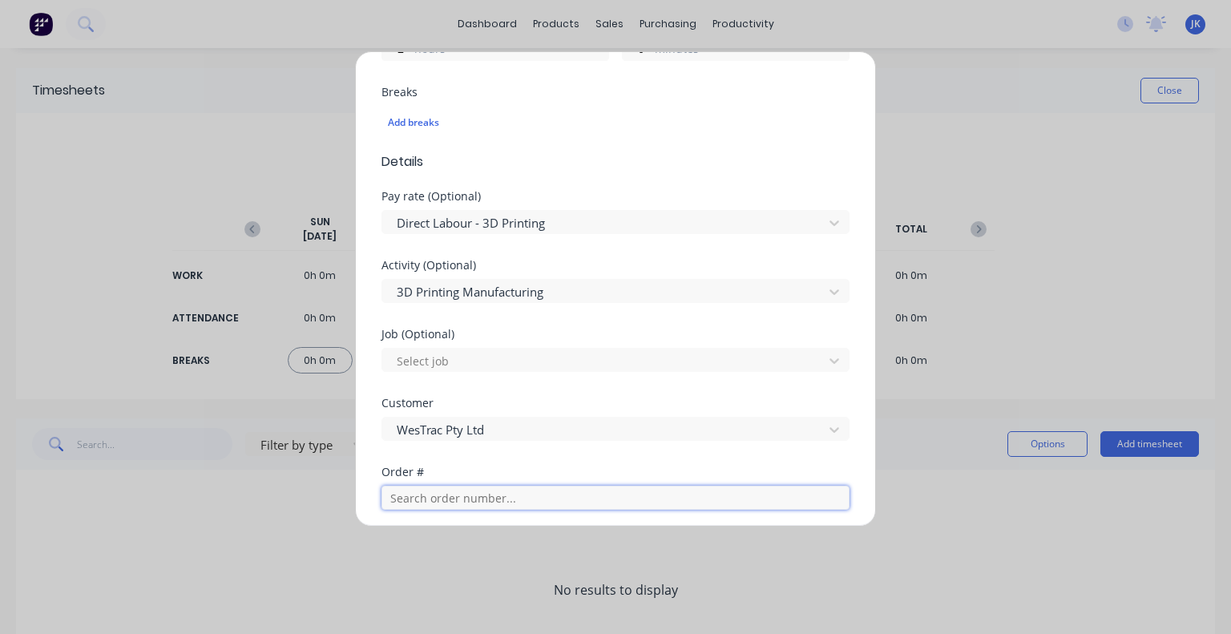
click at [477, 489] on input "text" at bounding box center [616, 498] width 468 height 24
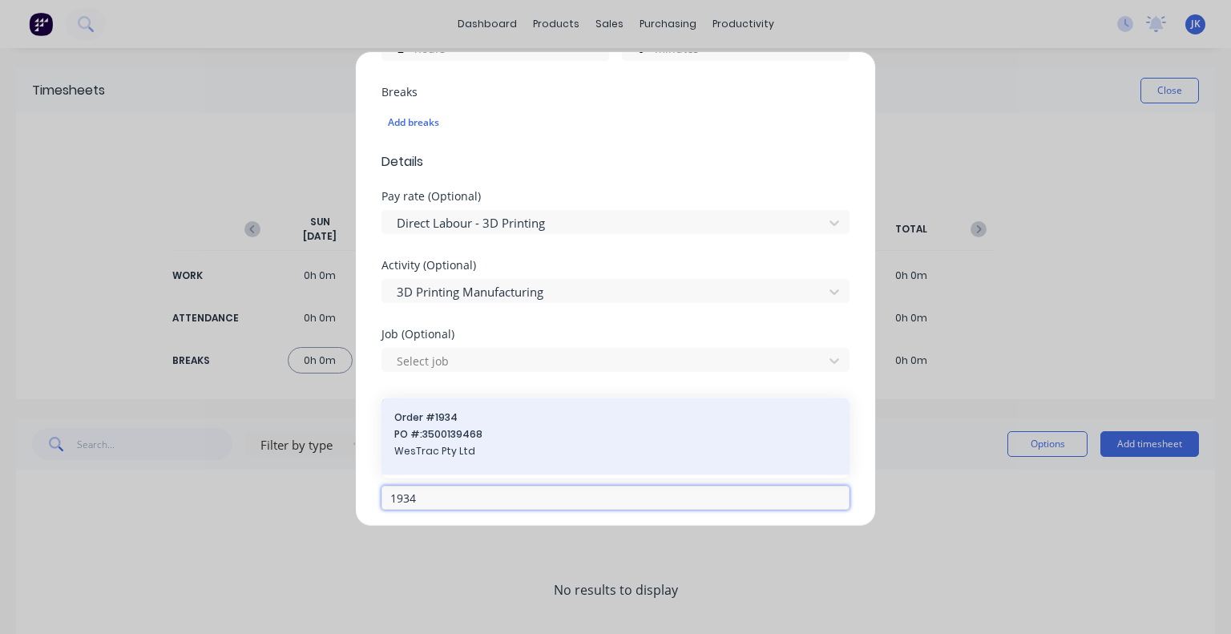
type input "1934"
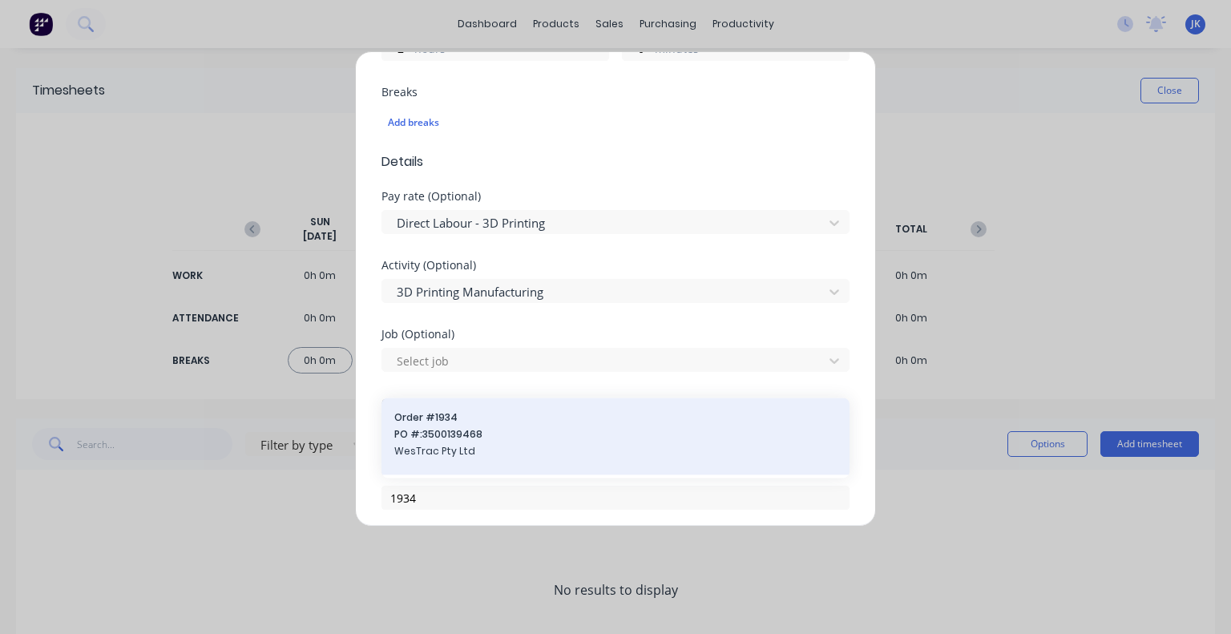
click at [511, 425] on div "Order # 1934 PO #: 3500139468 WesTrac Pty Ltd" at bounding box center [615, 435] width 443 height 51
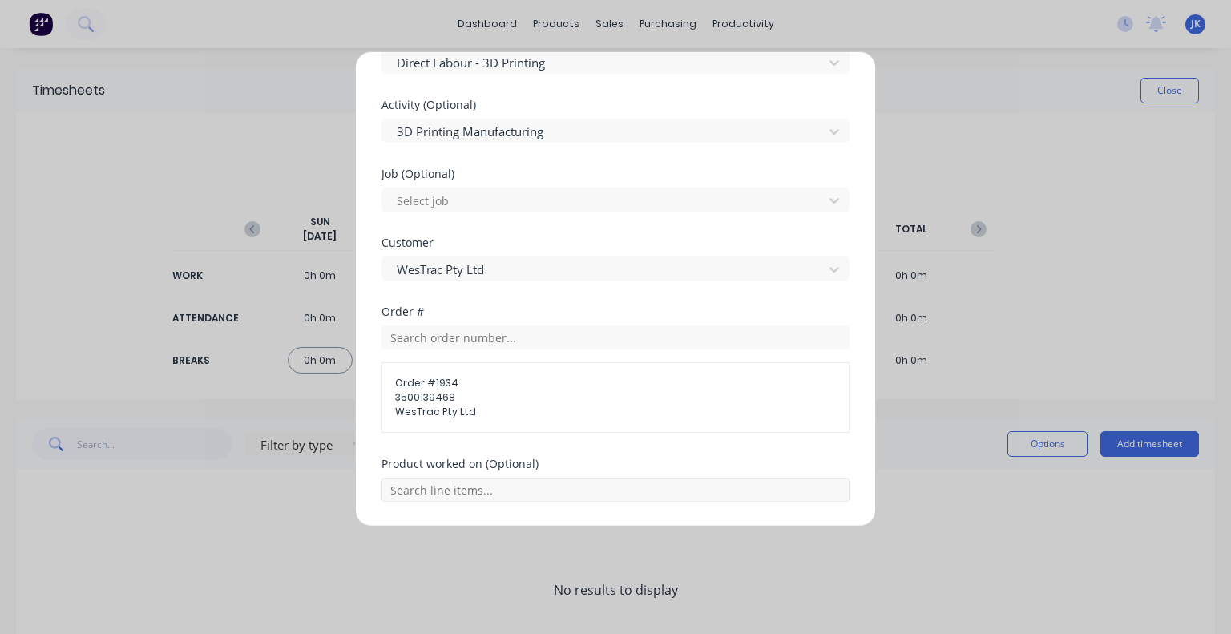
scroll to position [722, 0]
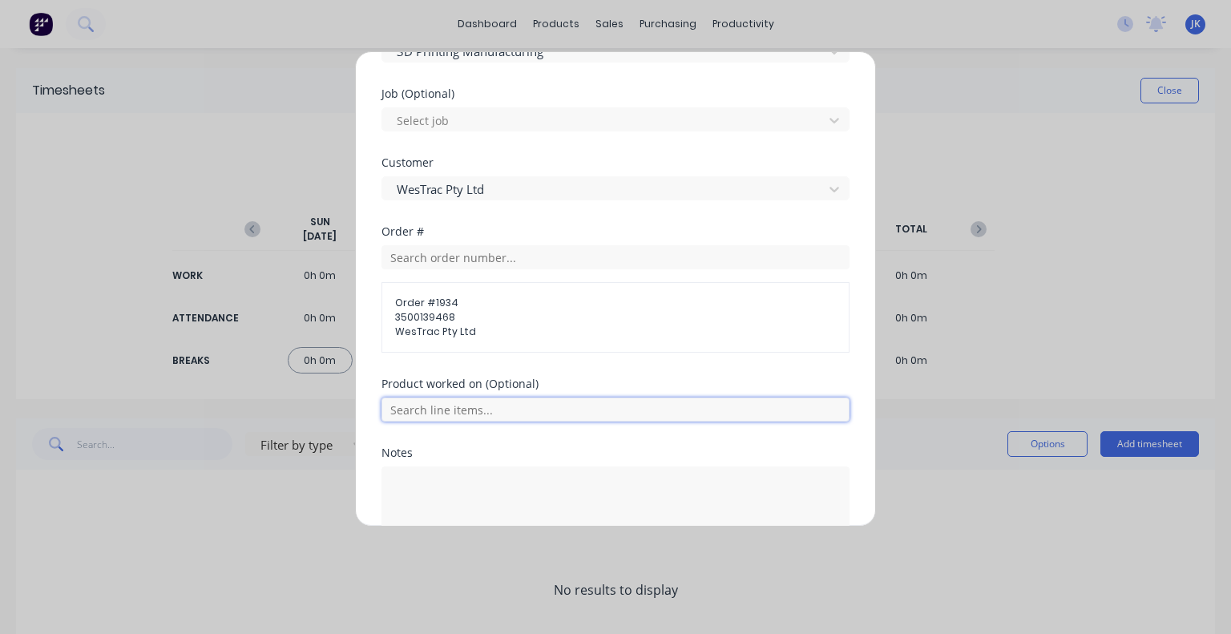
click at [491, 417] on input "text" at bounding box center [616, 410] width 468 height 24
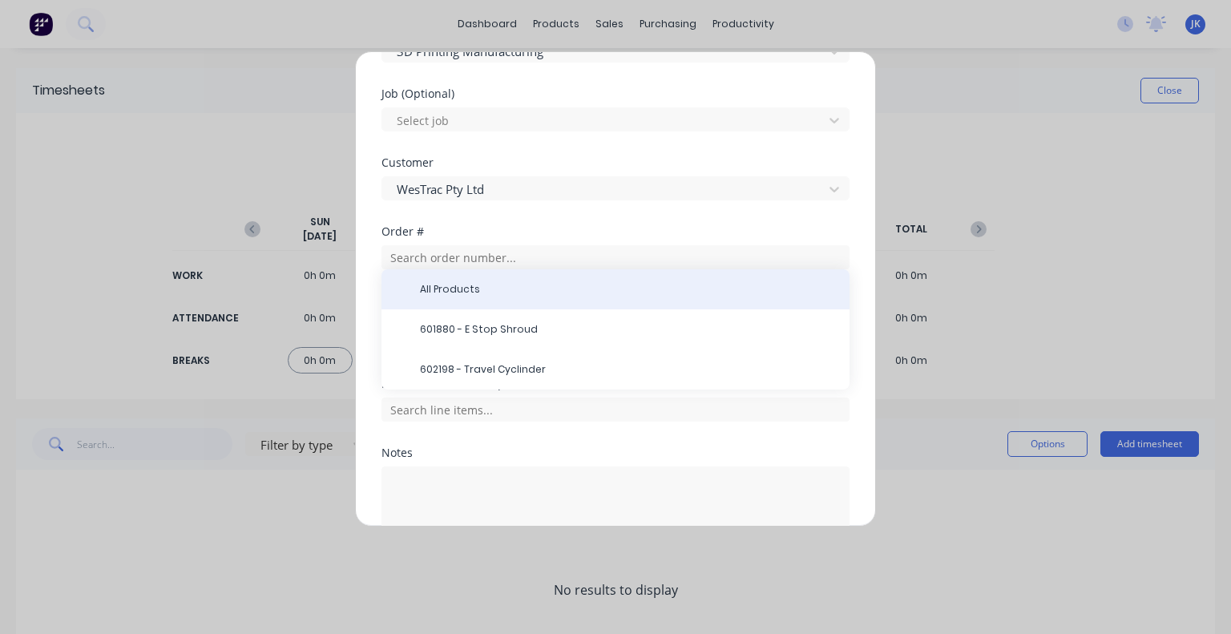
click at [468, 297] on div "All Products" at bounding box center [616, 289] width 468 height 40
click at [471, 286] on span "All Products" at bounding box center [628, 289] width 417 height 14
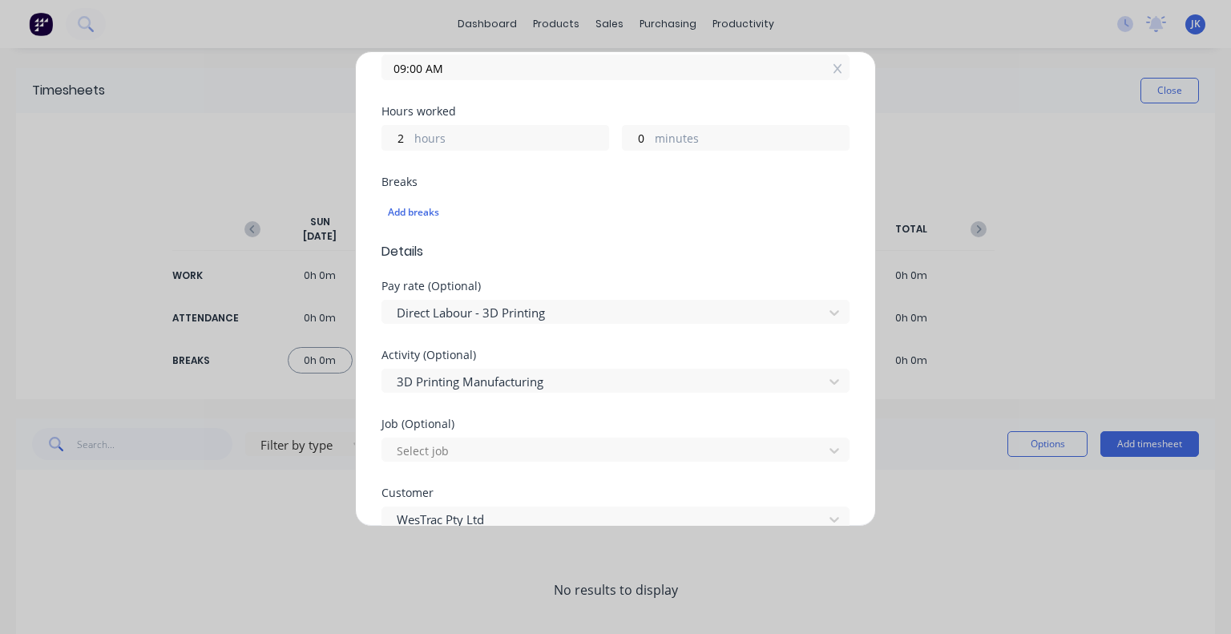
scroll to position [151, 0]
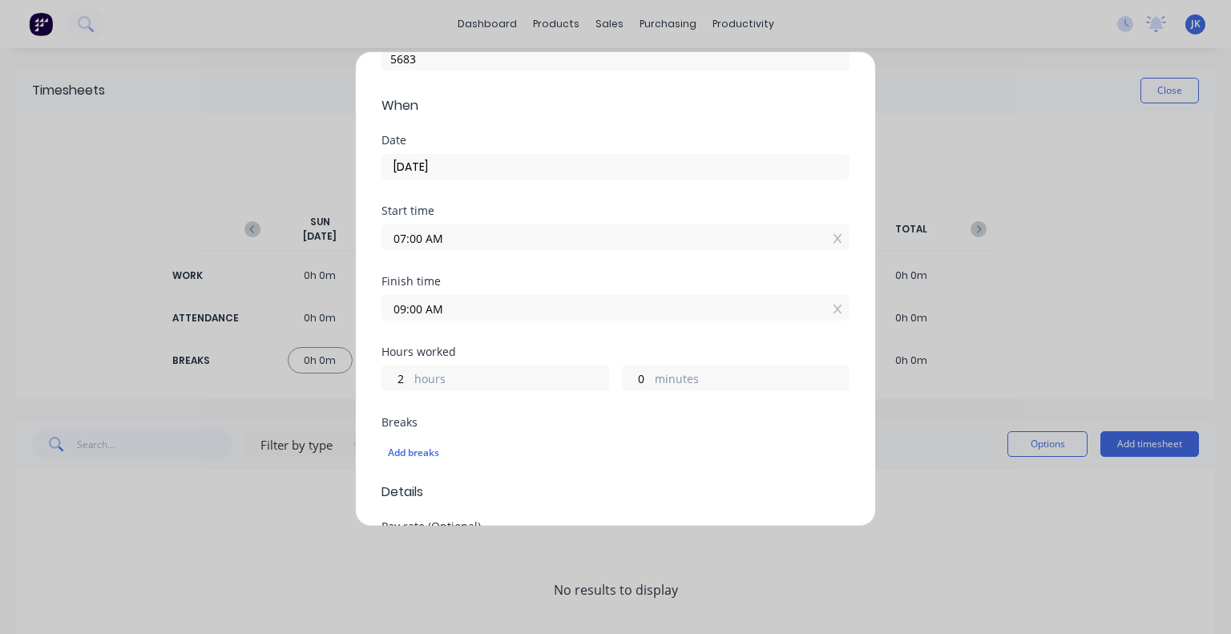
drag, startPoint x: 479, startPoint y: 310, endPoint x: 389, endPoint y: 326, distance: 91.2
click at [389, 326] on div "Finish time 09:00 AM" at bounding box center [616, 311] width 468 height 71
click at [398, 307] on input "09:00 AM" at bounding box center [615, 308] width 467 height 24
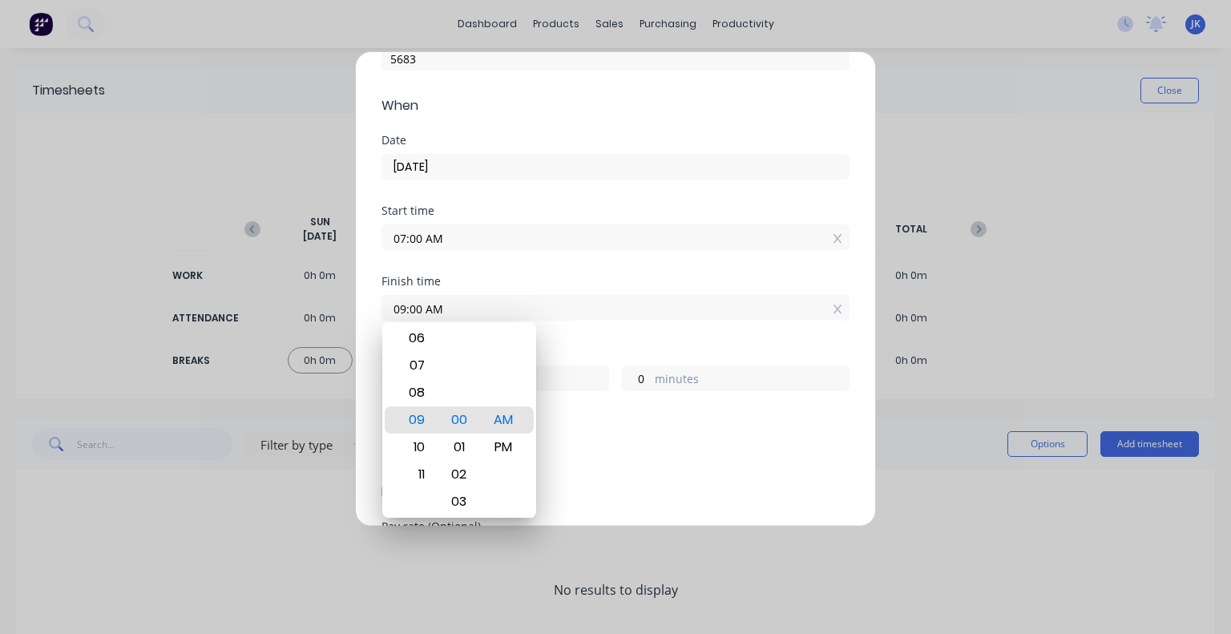
click at [403, 310] on input "09:00 AM" at bounding box center [615, 308] width 467 height 24
type input "08:00 AM"
type input "1"
click at [589, 329] on div "Finish time 08:00 AM" at bounding box center [616, 311] width 468 height 71
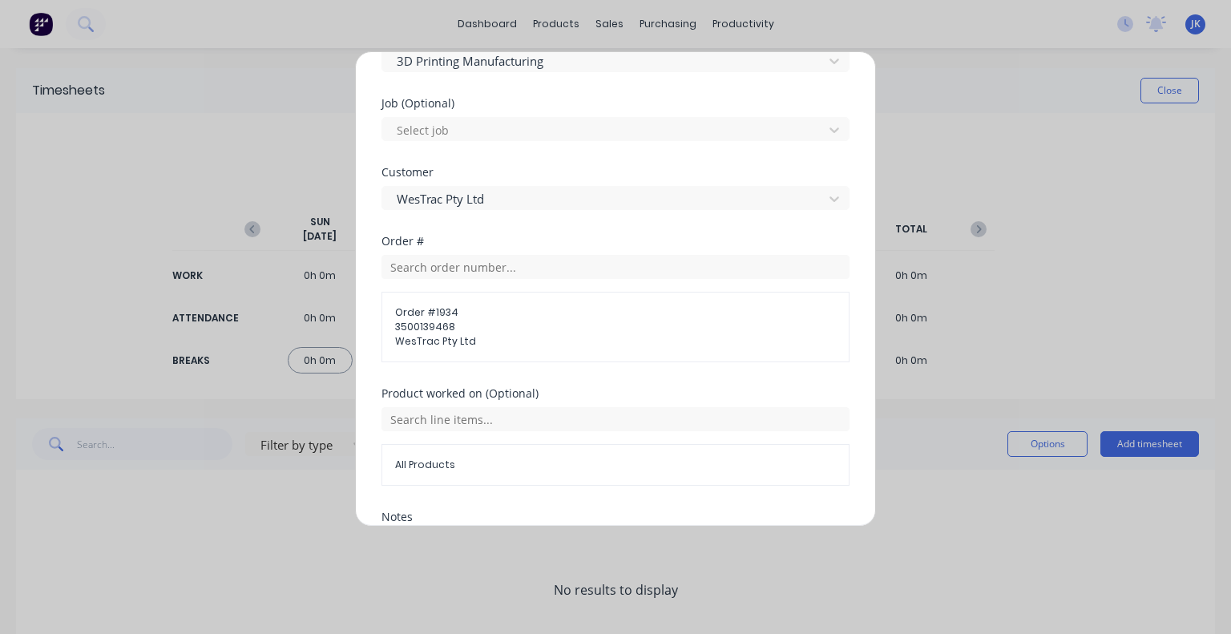
scroll to position [872, 0]
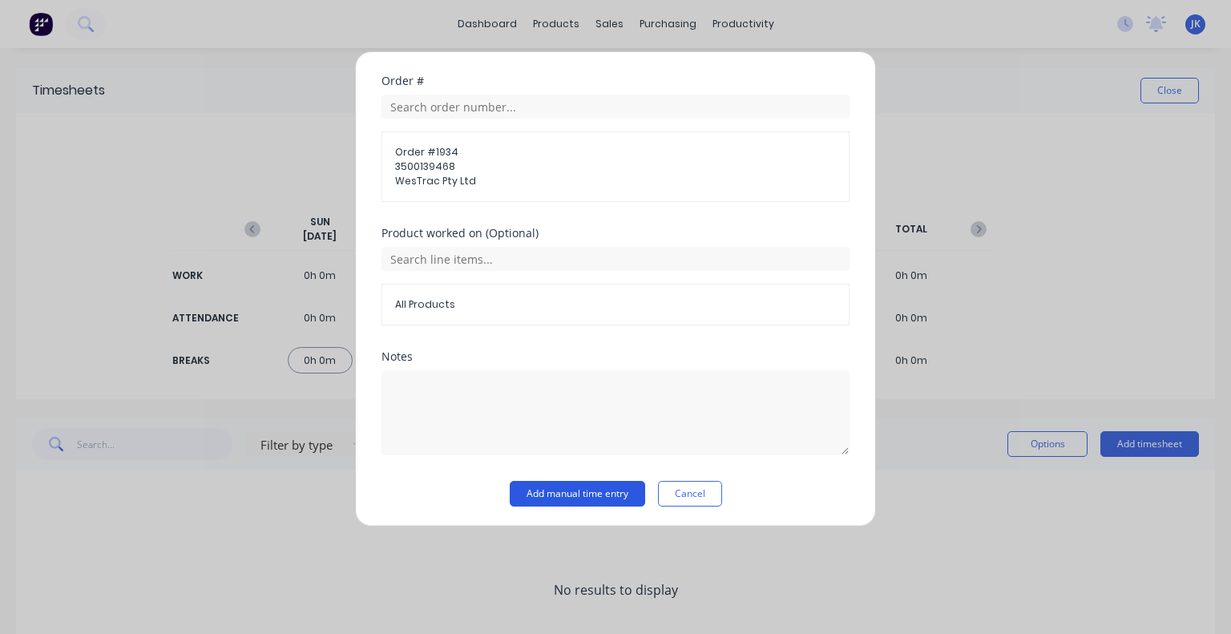
click at [596, 490] on button "Add manual time entry" at bounding box center [577, 494] width 135 height 26
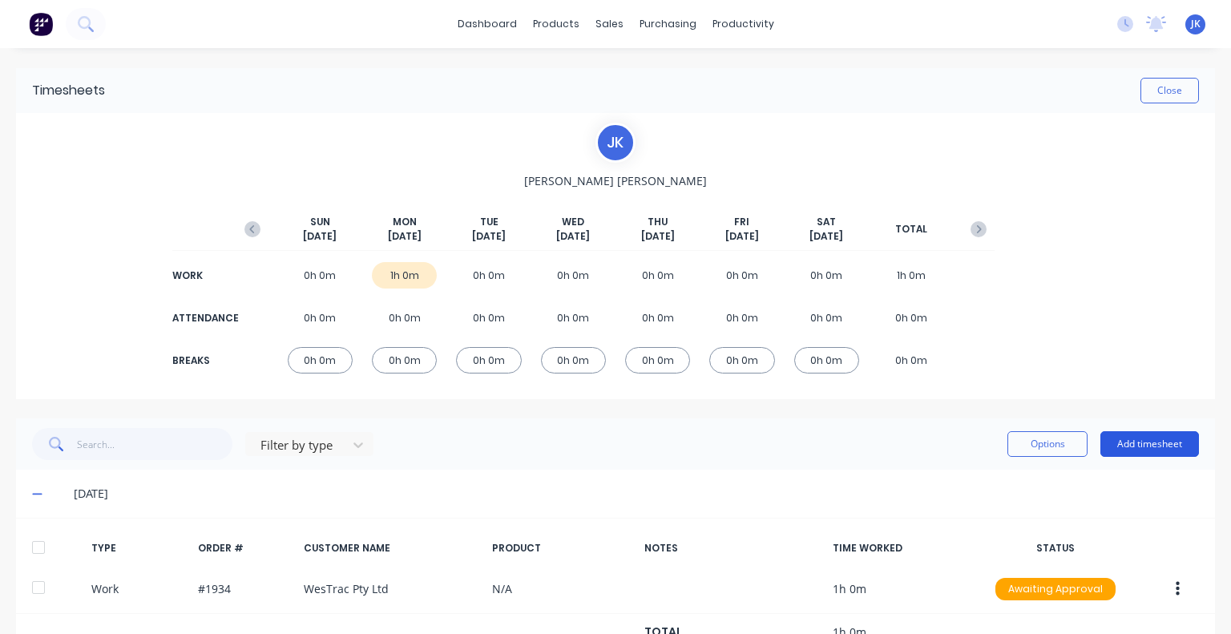
click at [1114, 444] on button "Add timesheet" at bounding box center [1150, 444] width 99 height 26
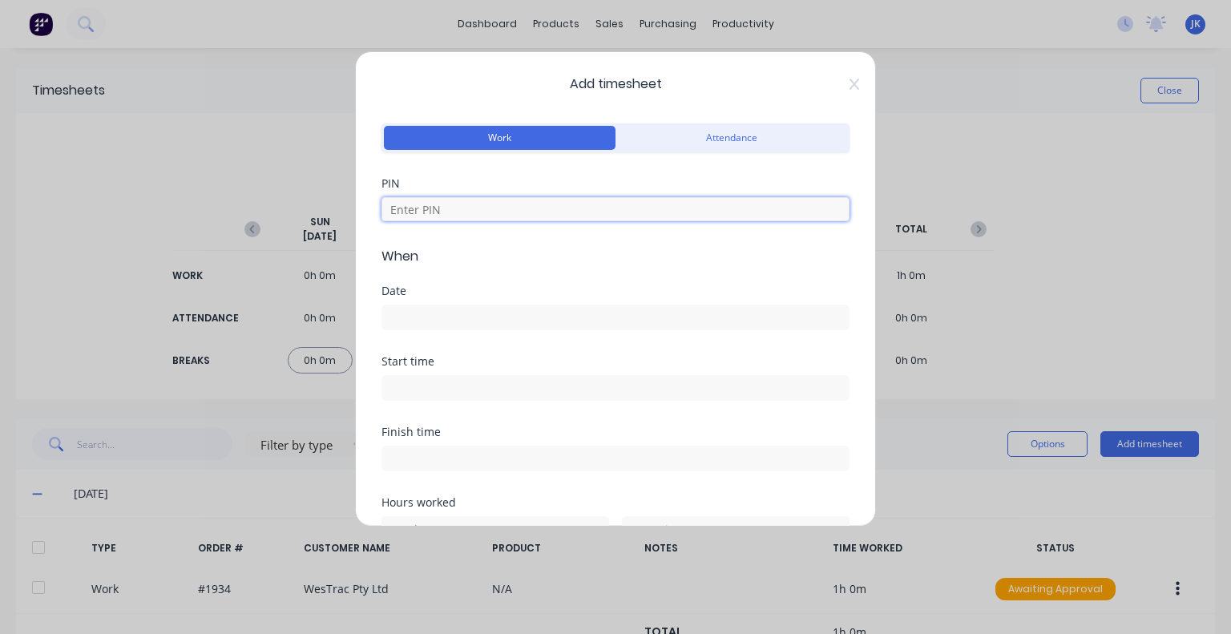
drag, startPoint x: 503, startPoint y: 201, endPoint x: 475, endPoint y: 220, distance: 34.2
click at [503, 201] on input at bounding box center [616, 209] width 468 height 24
type input "5683"
click at [453, 323] on input at bounding box center [615, 317] width 467 height 24
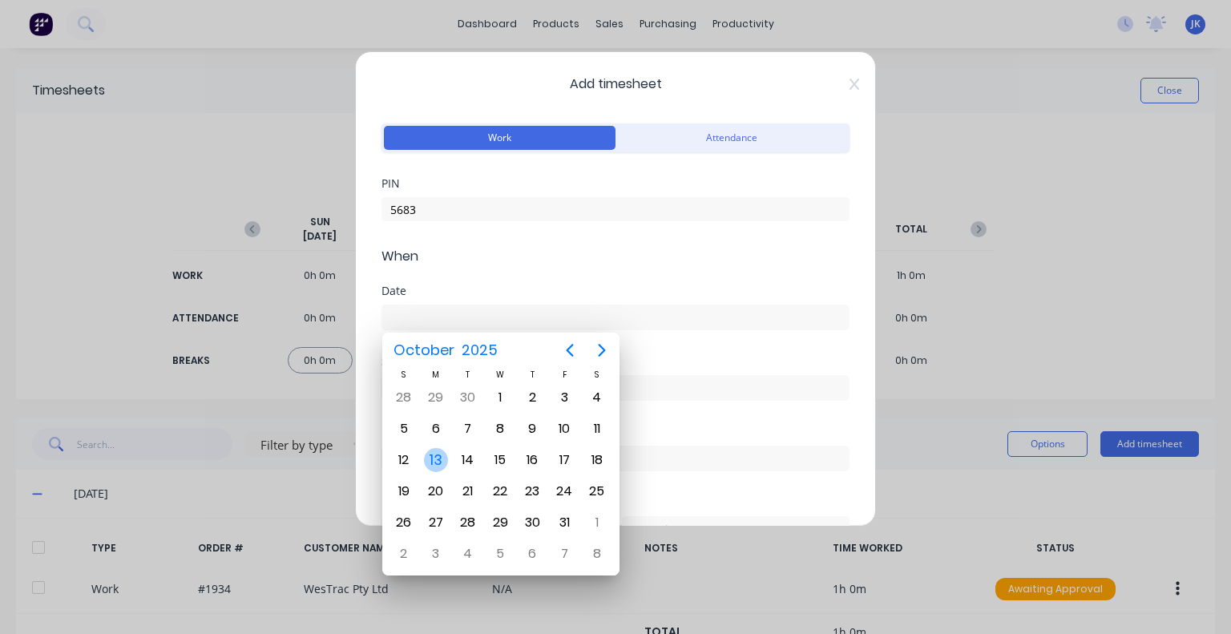
click at [443, 451] on div "13" at bounding box center [436, 460] width 24 height 24
type input "13/10/2025"
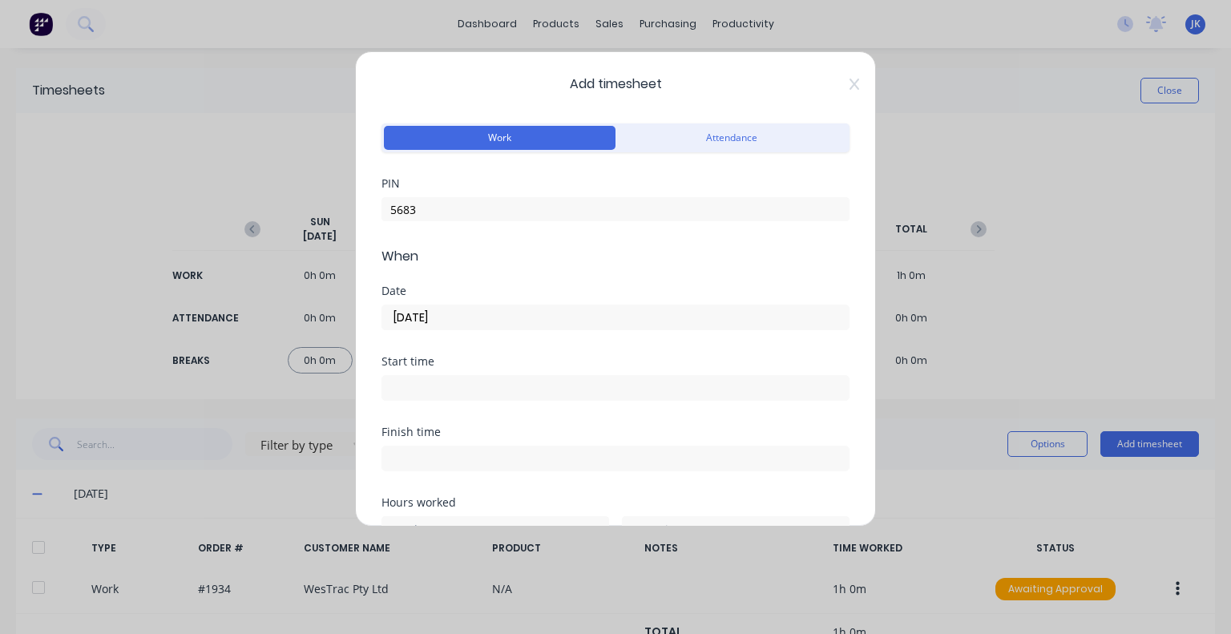
click at [449, 393] on input at bounding box center [615, 388] width 467 height 24
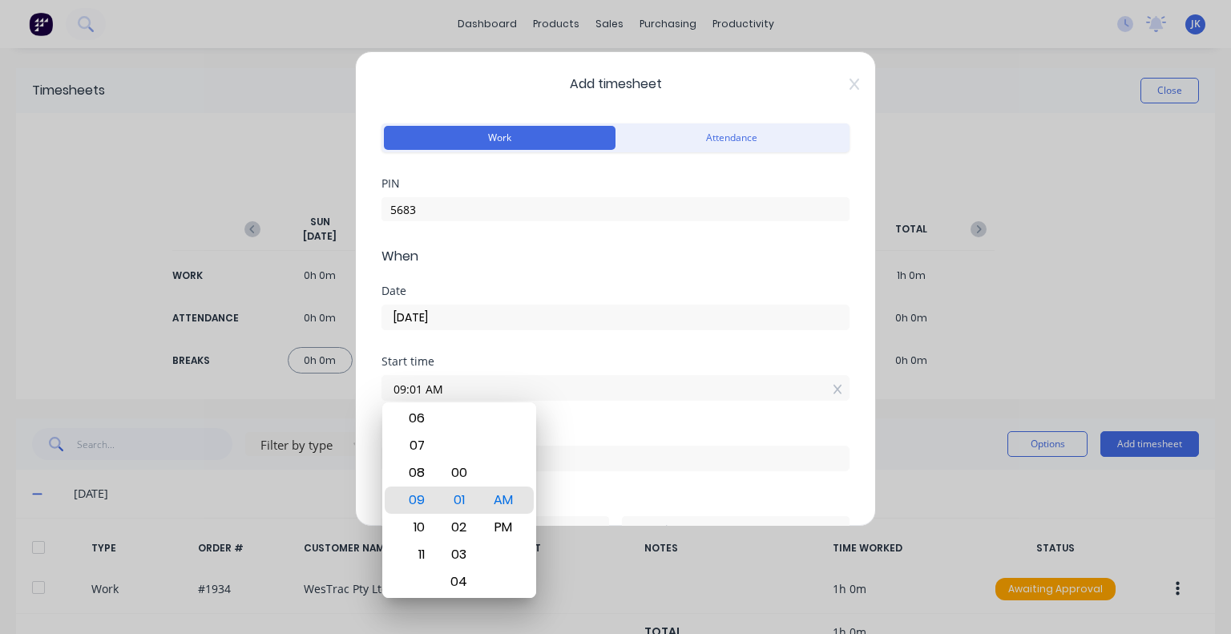
drag, startPoint x: 450, startPoint y: 386, endPoint x: 372, endPoint y: 391, distance: 77.9
click at [372, 391] on div "Add timesheet Work Attendance PIN 5683 When Date 13/10/2025 Start time 09:01 AM…" at bounding box center [615, 288] width 521 height 475
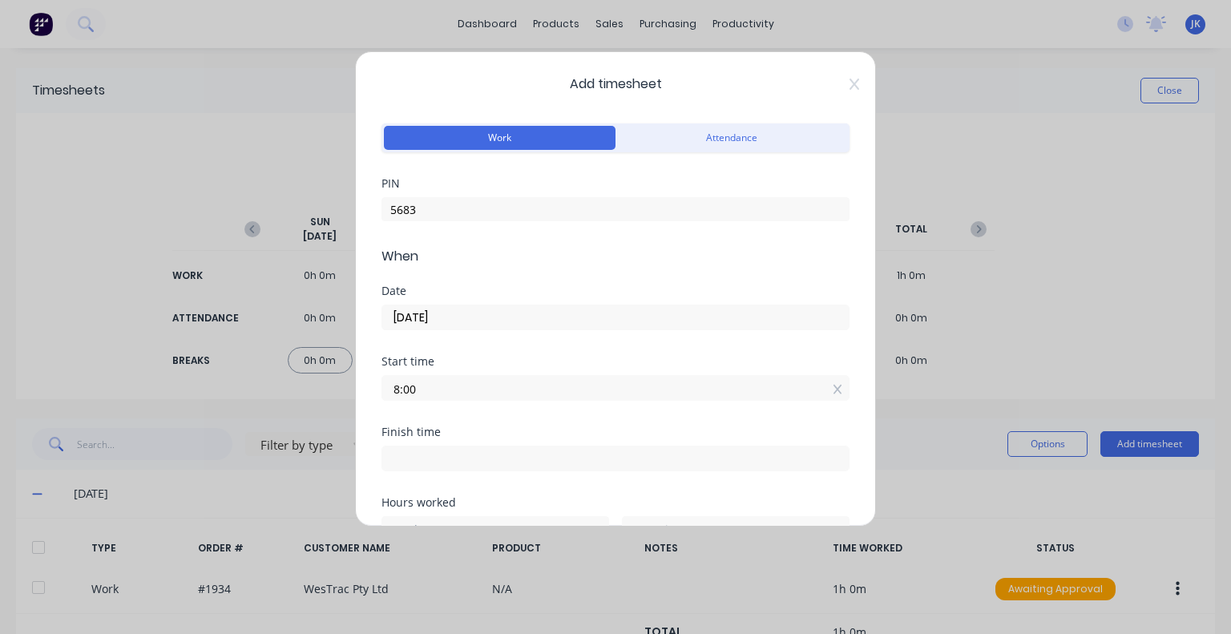
type input "08:00 AM"
click at [500, 461] on input at bounding box center [615, 459] width 467 height 24
type input "09:02 AM"
type input "1"
type input "2"
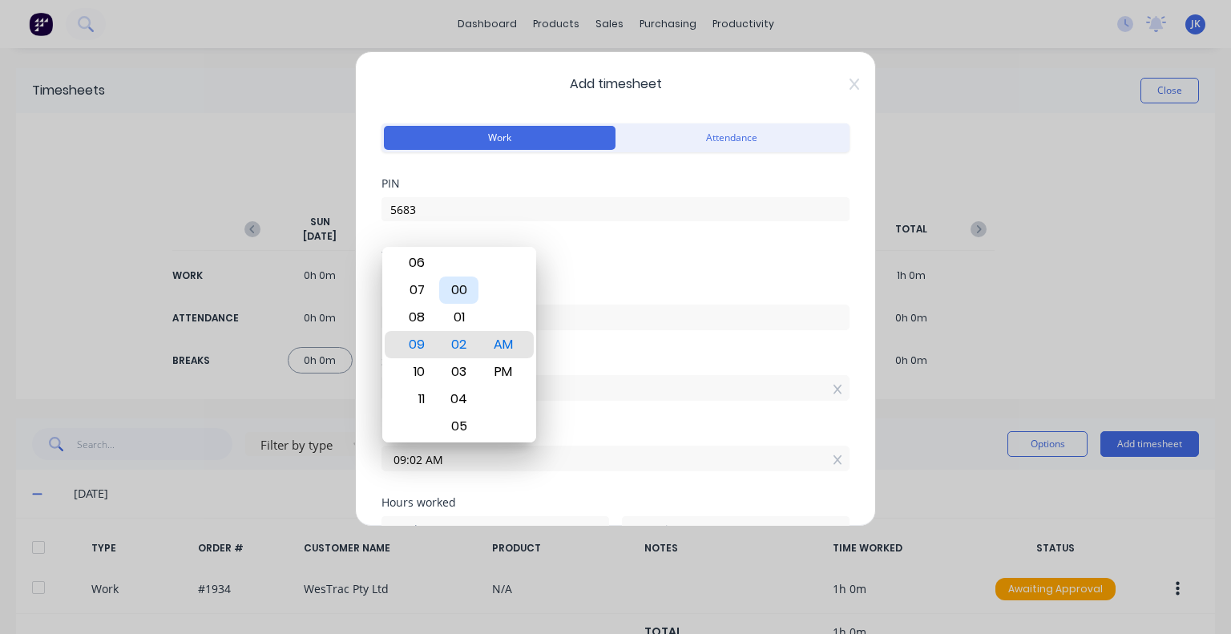
click at [462, 284] on div "00" at bounding box center [458, 290] width 39 height 27
type input "09:00 AM"
type input "0"
click at [612, 419] on div "Start time 08:00 AM" at bounding box center [616, 391] width 468 height 71
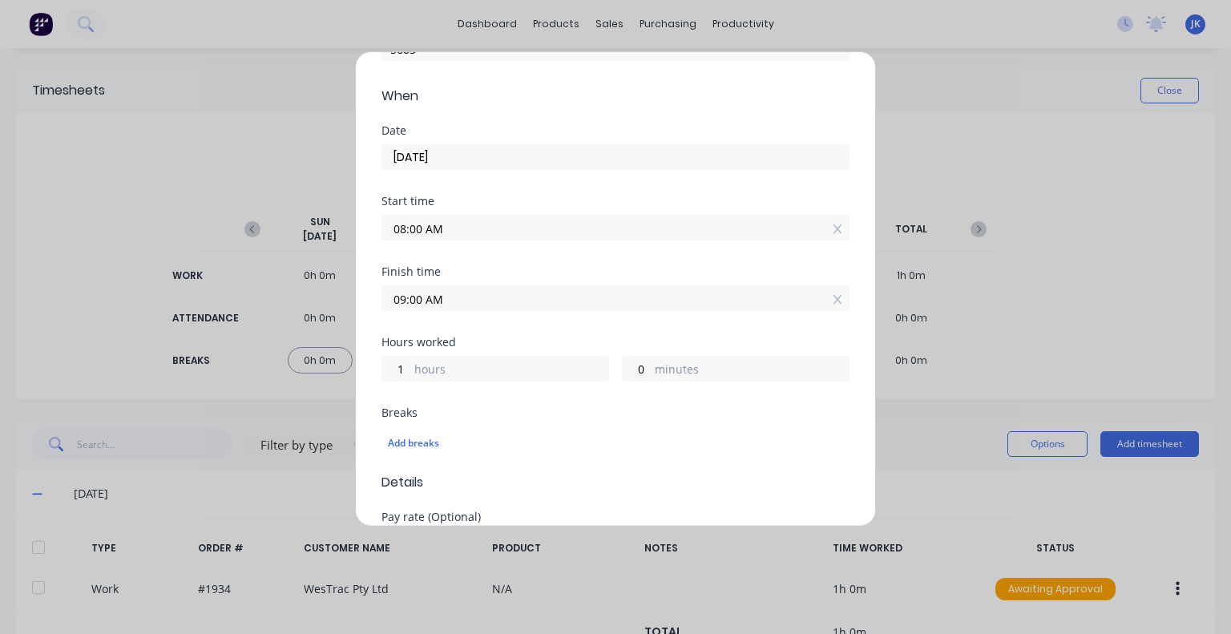
scroll to position [321, 0]
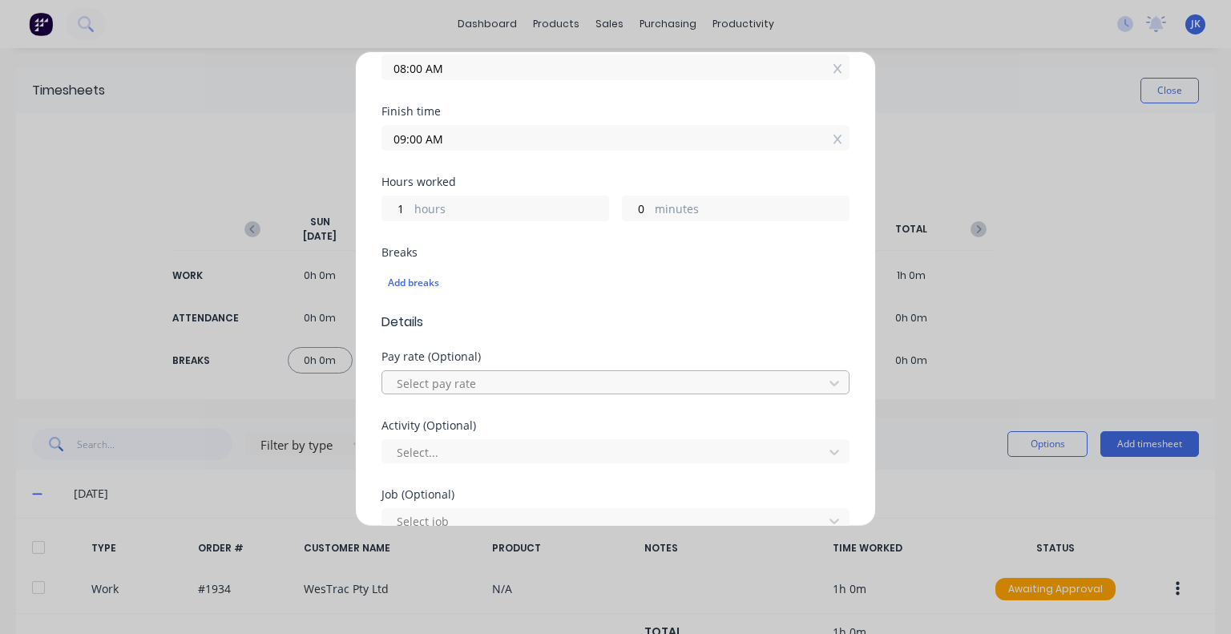
click at [494, 376] on div at bounding box center [605, 384] width 420 height 20
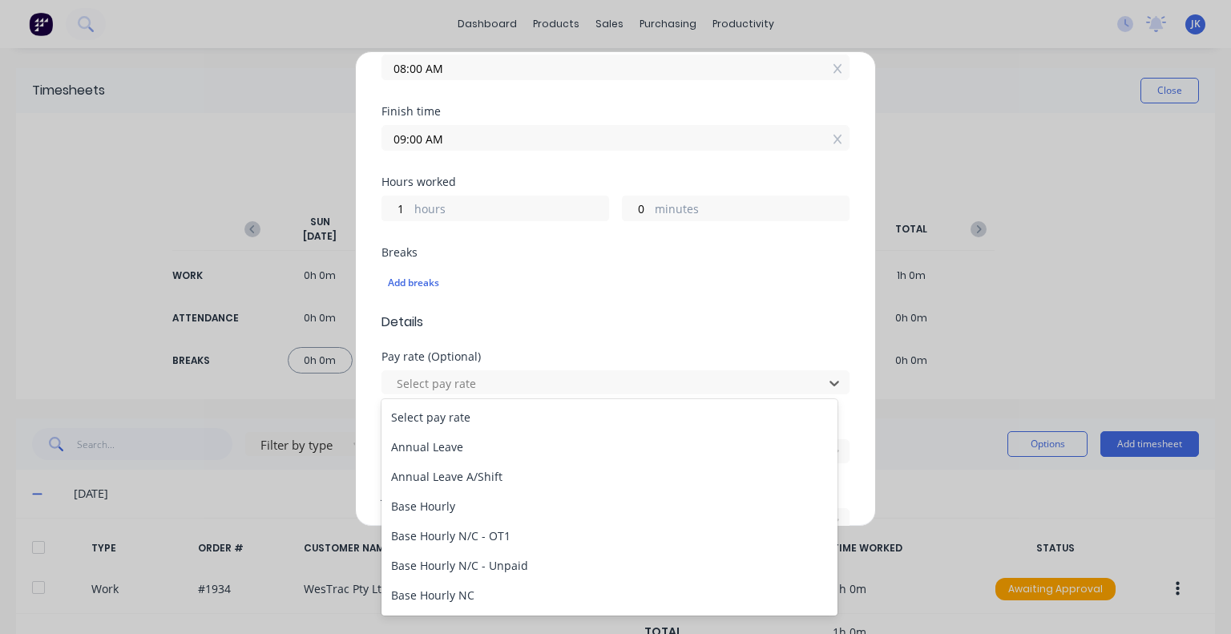
scroll to position [401, 0]
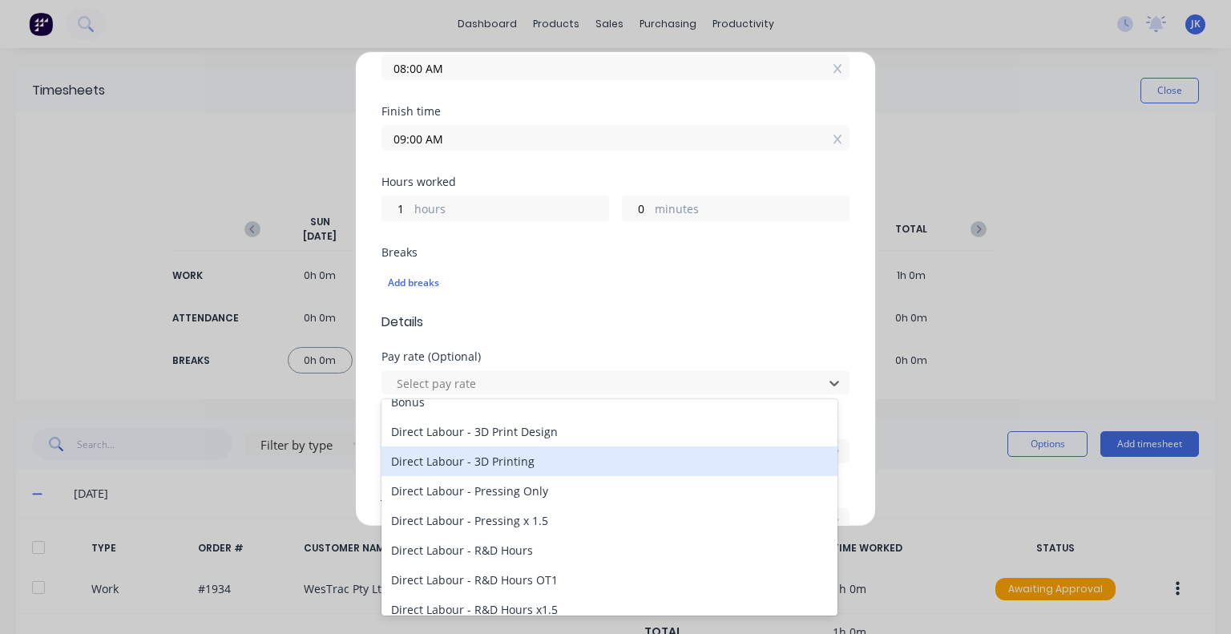
click at [500, 464] on div "Direct Labour - 3D Printing" at bounding box center [610, 462] width 456 height 30
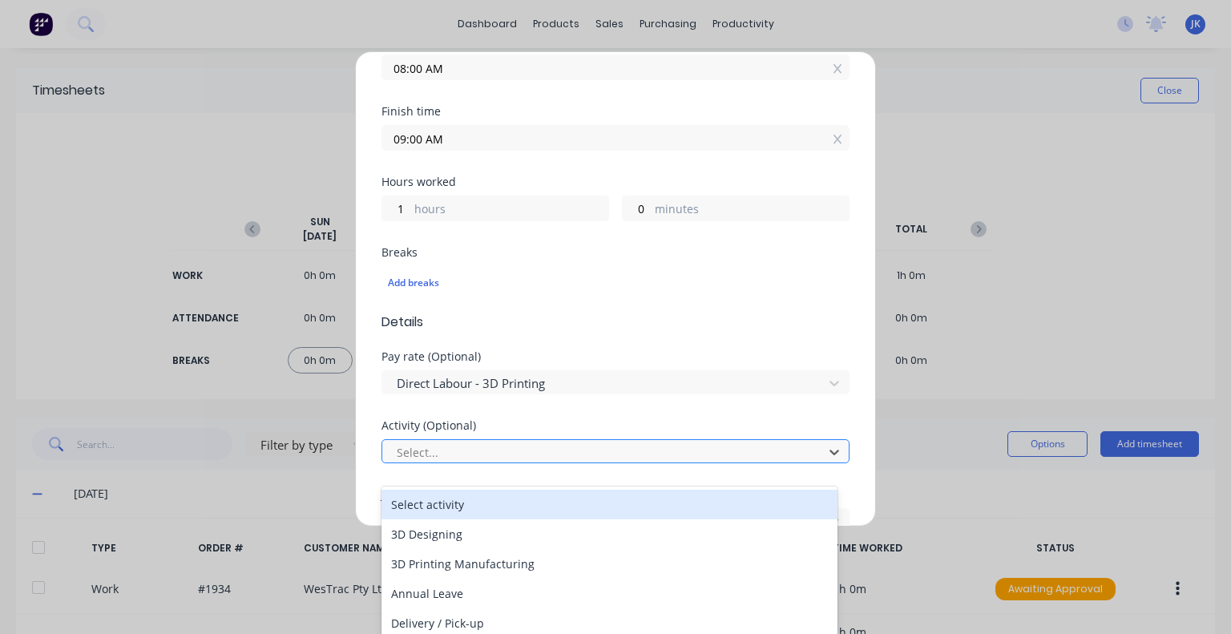
click at [500, 448] on div at bounding box center [605, 453] width 420 height 20
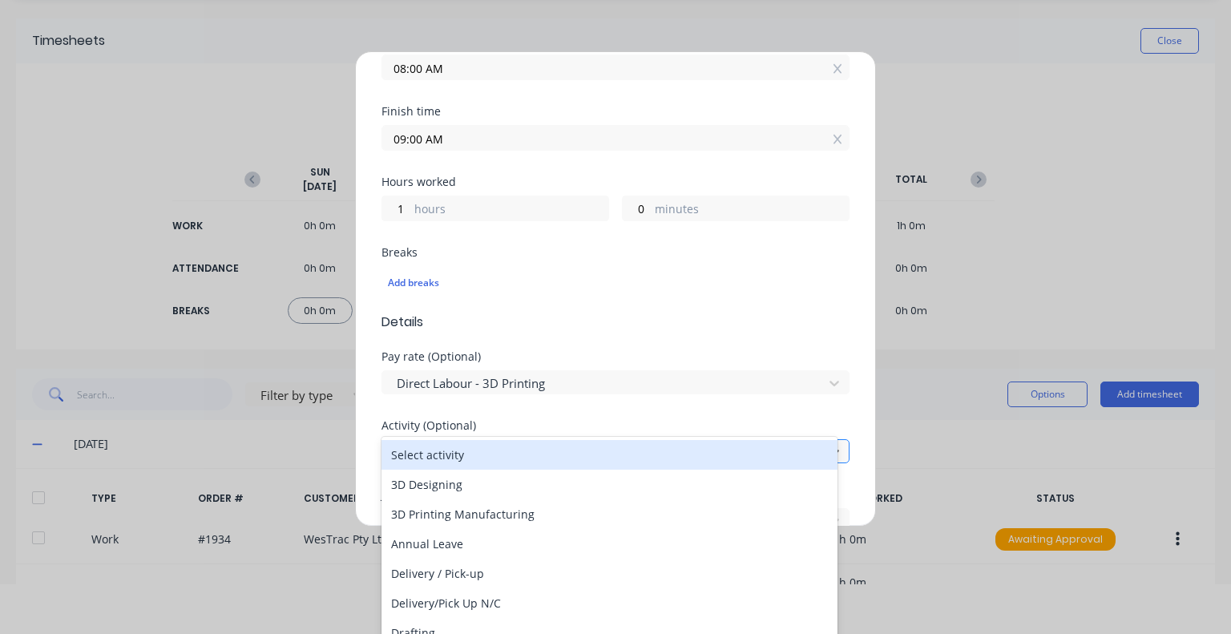
scroll to position [57, 0]
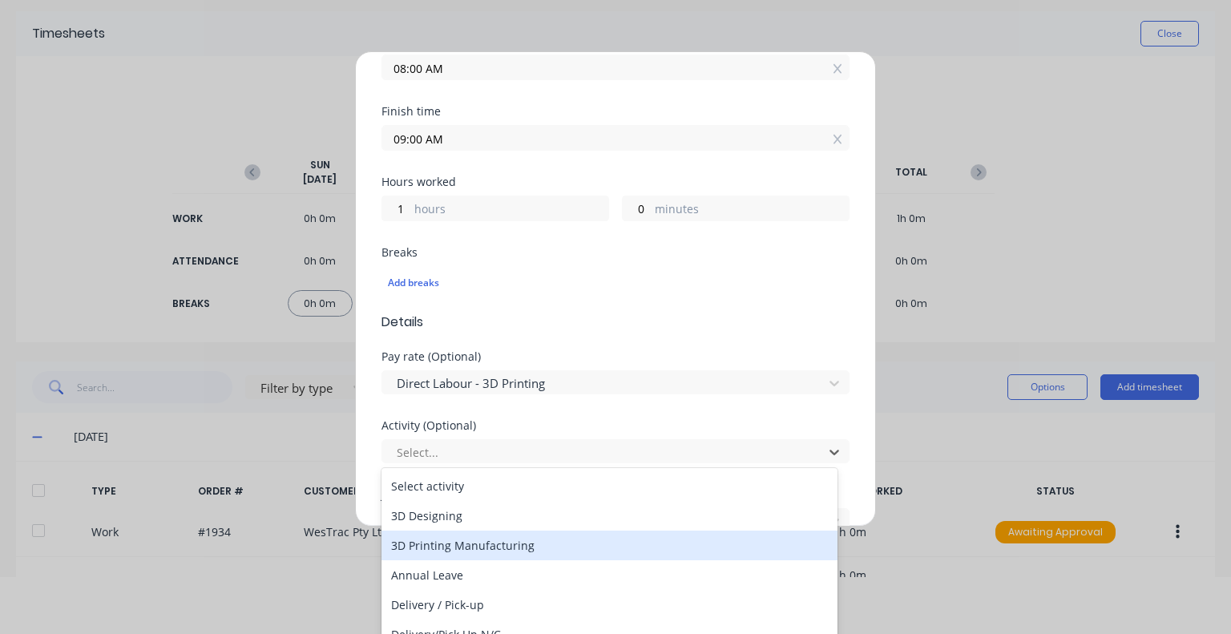
click at [489, 536] on div "3D Printing Manufacturing" at bounding box center [610, 546] width 456 height 30
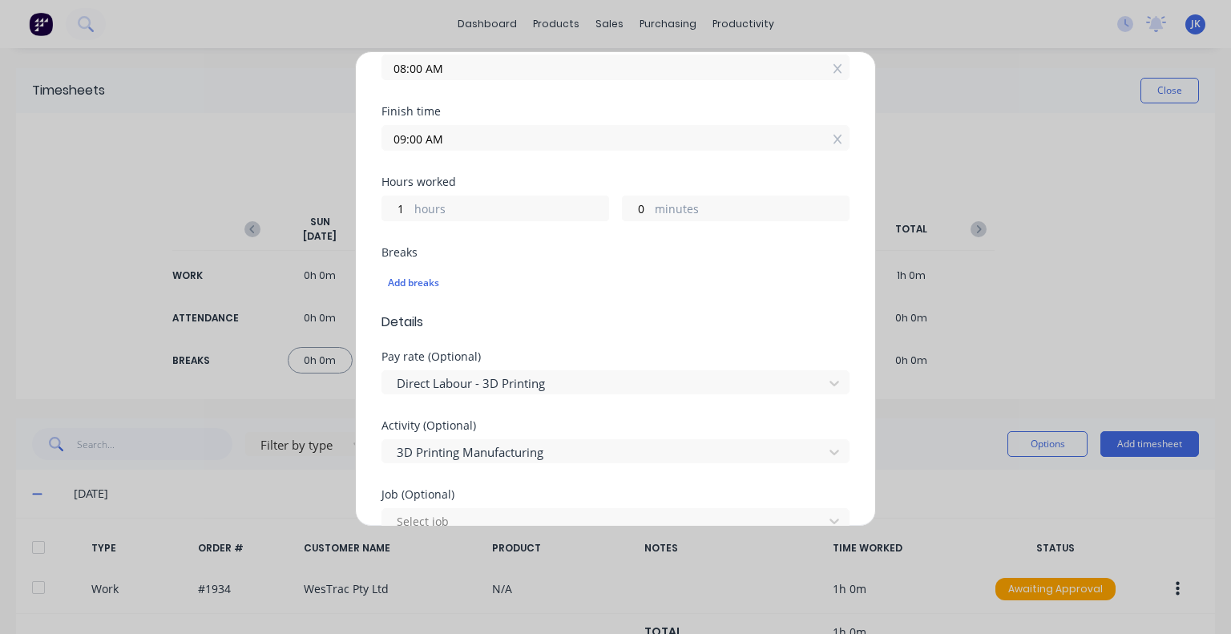
click at [492, 504] on div "Select job" at bounding box center [616, 518] width 468 height 28
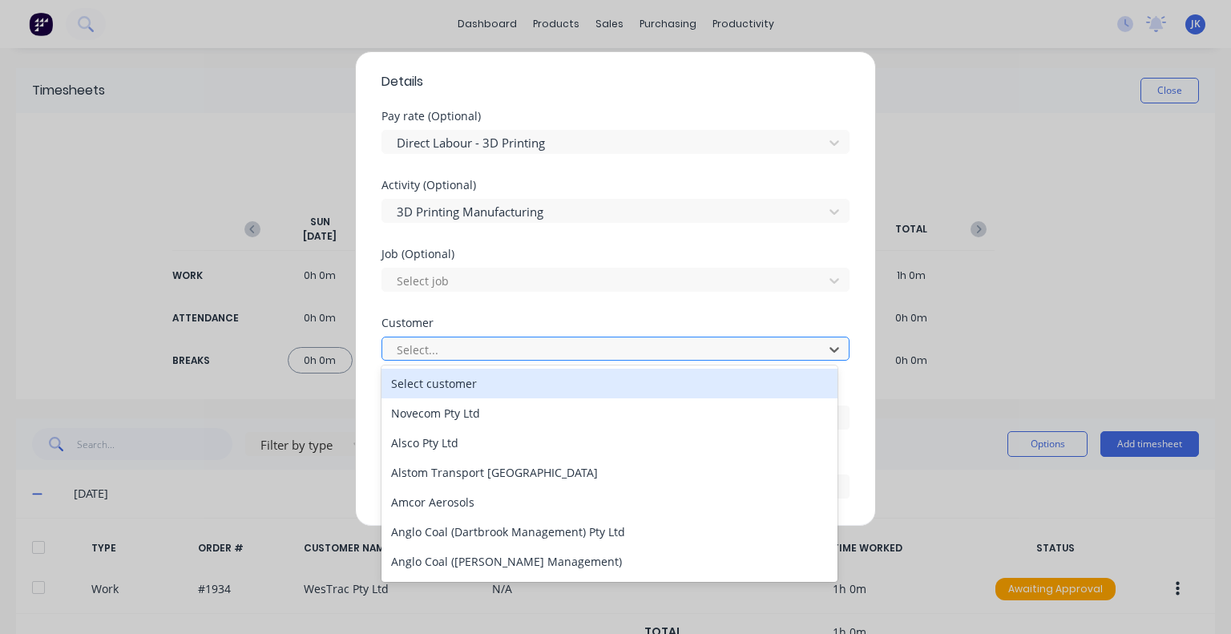
click at [507, 349] on div at bounding box center [605, 350] width 420 height 20
type input "westr"
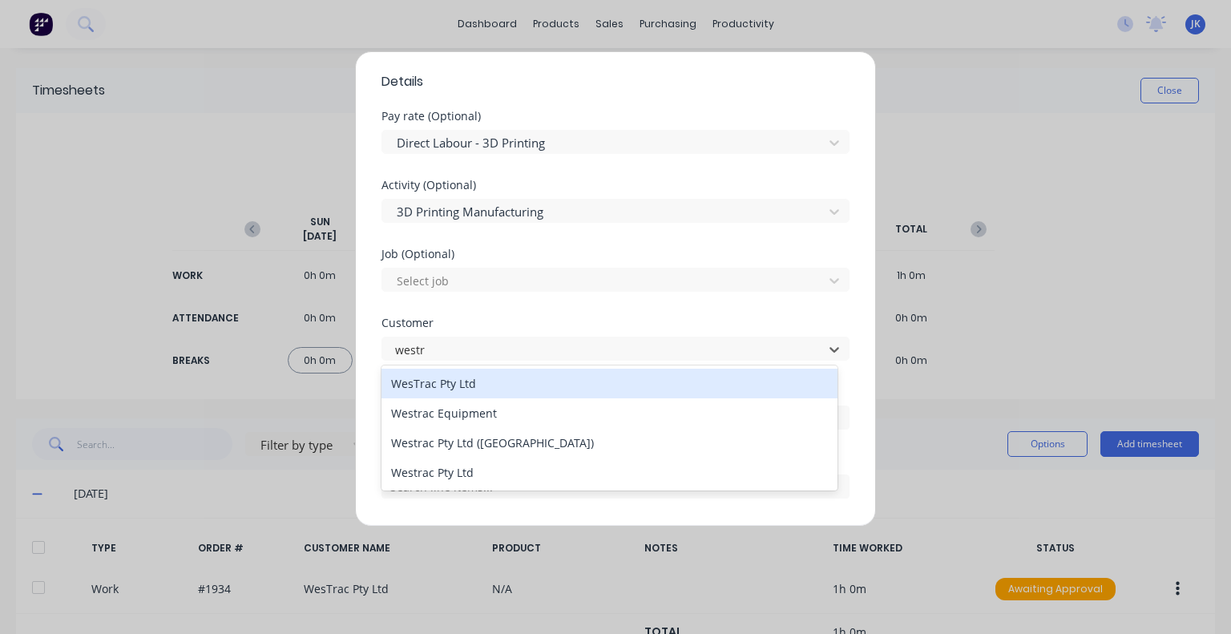
click at [507, 378] on div "WesTrac Pty Ltd" at bounding box center [610, 384] width 456 height 30
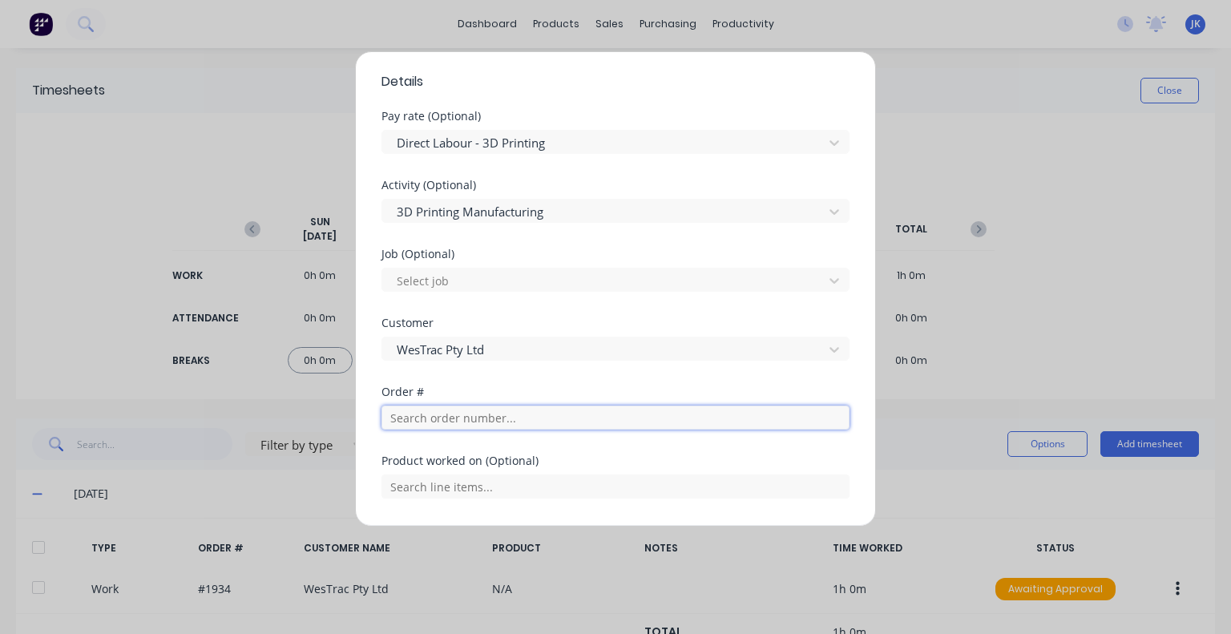
click at [485, 420] on input "text" at bounding box center [616, 418] width 468 height 24
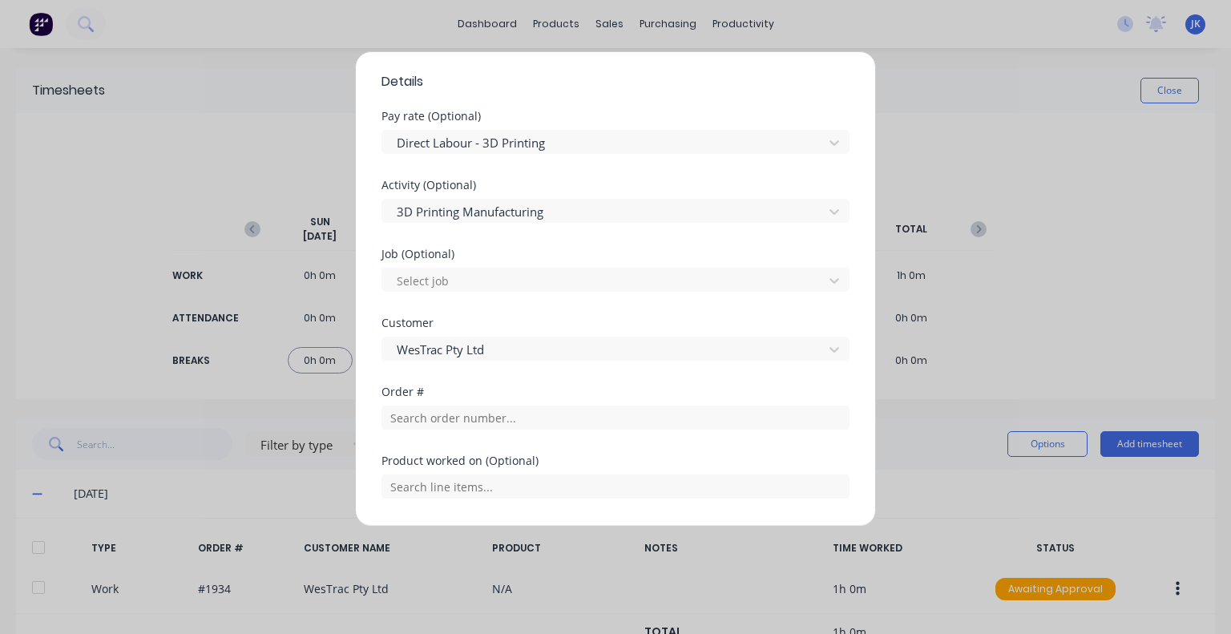
click at [514, 429] on div "Order #" at bounding box center [616, 420] width 468 height 69
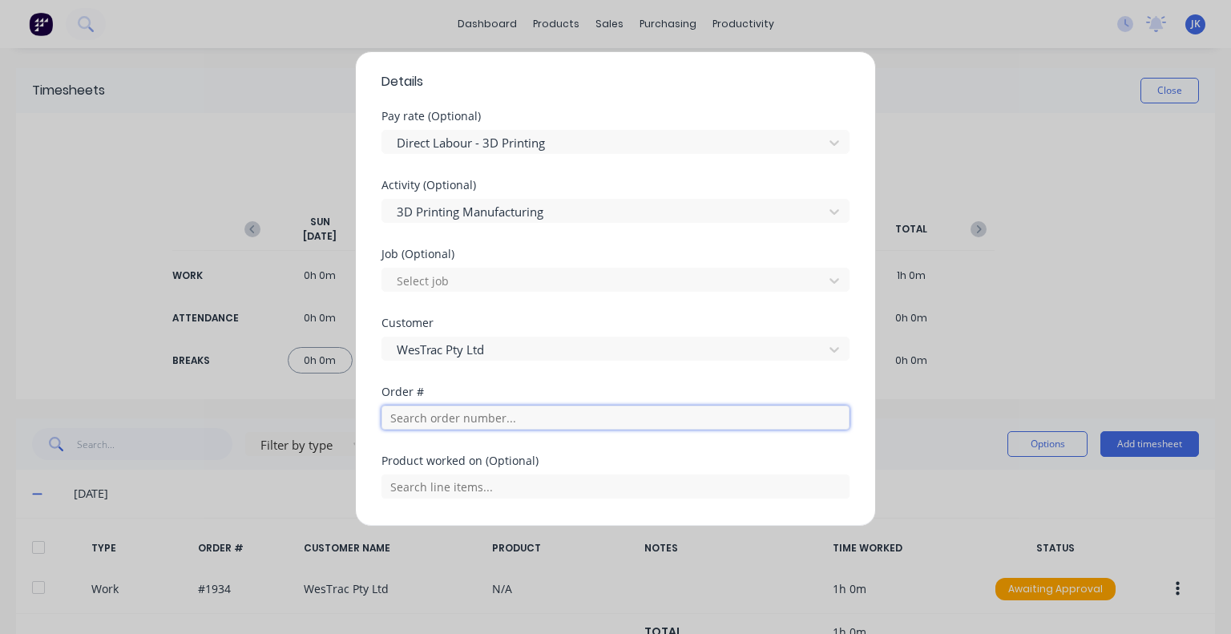
click at [511, 419] on input "text" at bounding box center [616, 418] width 468 height 24
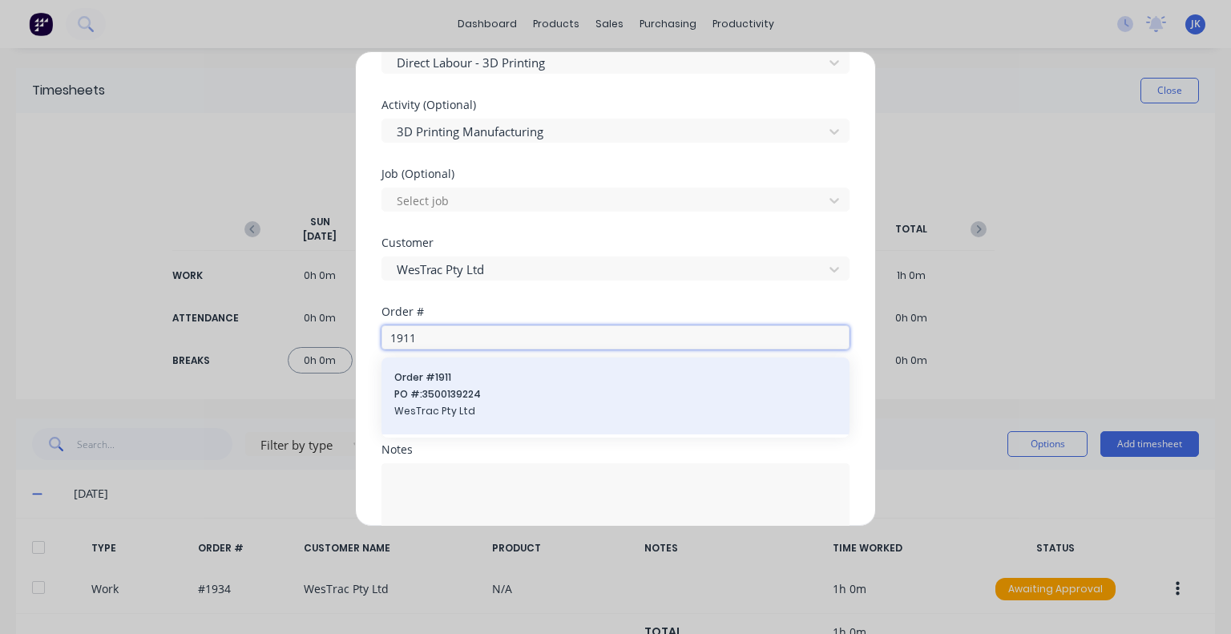
type input "1911"
click at [512, 382] on span "Order # 1911" at bounding box center [615, 377] width 443 height 14
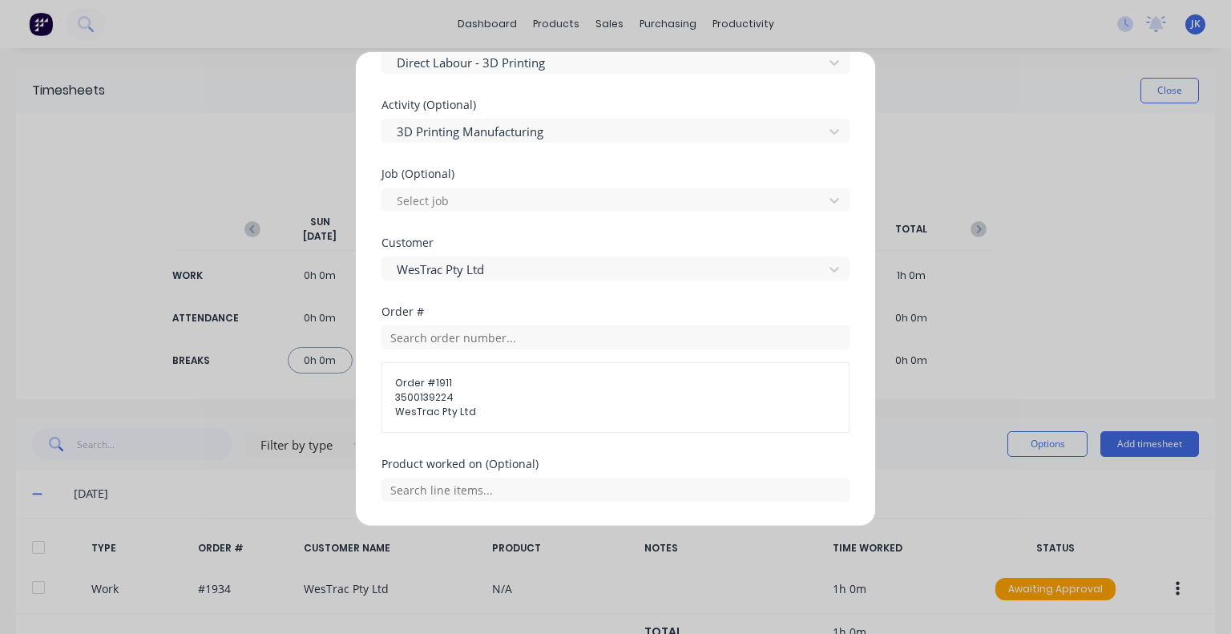
scroll to position [722, 0]
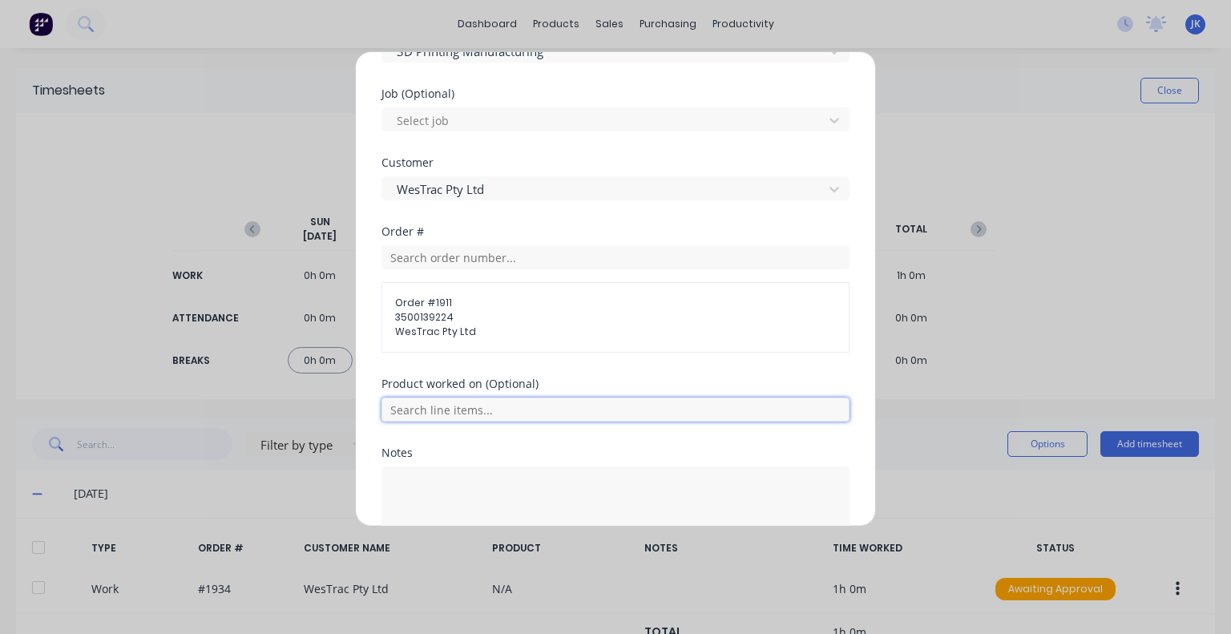
click at [516, 404] on input "text" at bounding box center [616, 410] width 468 height 24
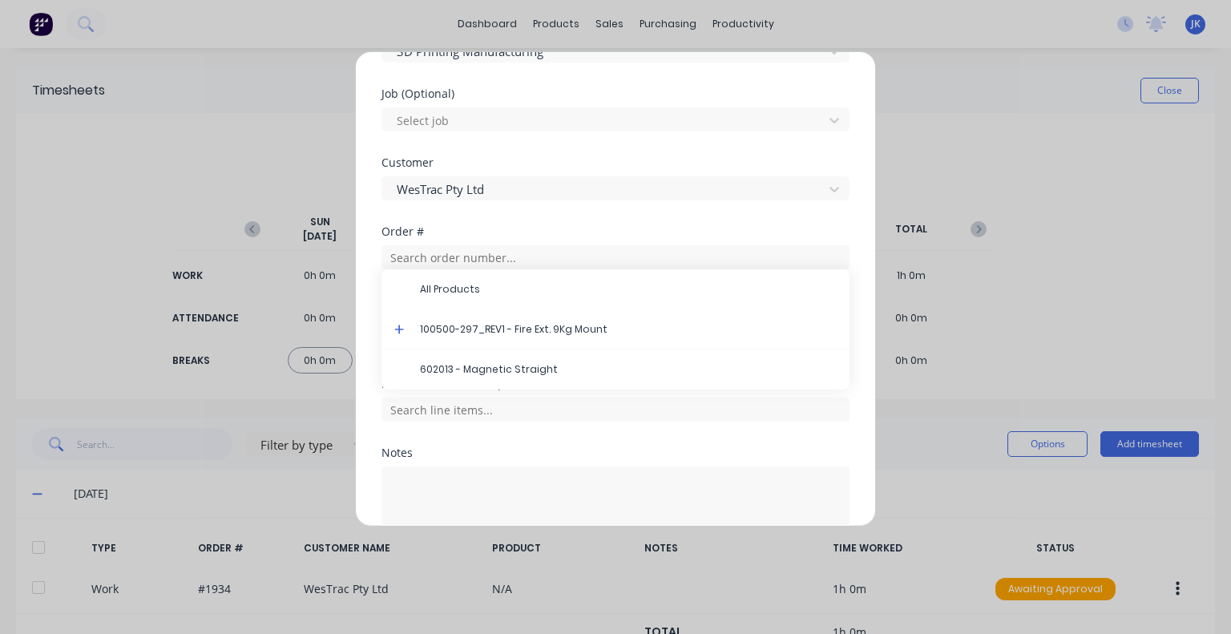
click at [512, 369] on span "602013 - Magnetic Straight" at bounding box center [628, 369] width 417 height 14
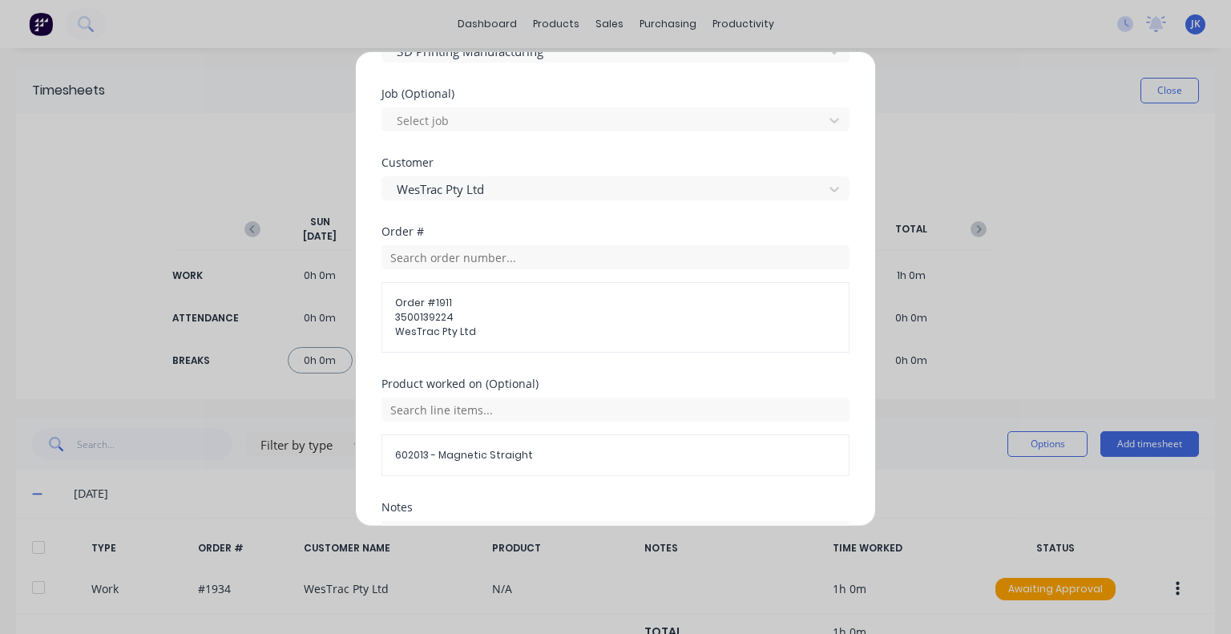
scroll to position [872, 0]
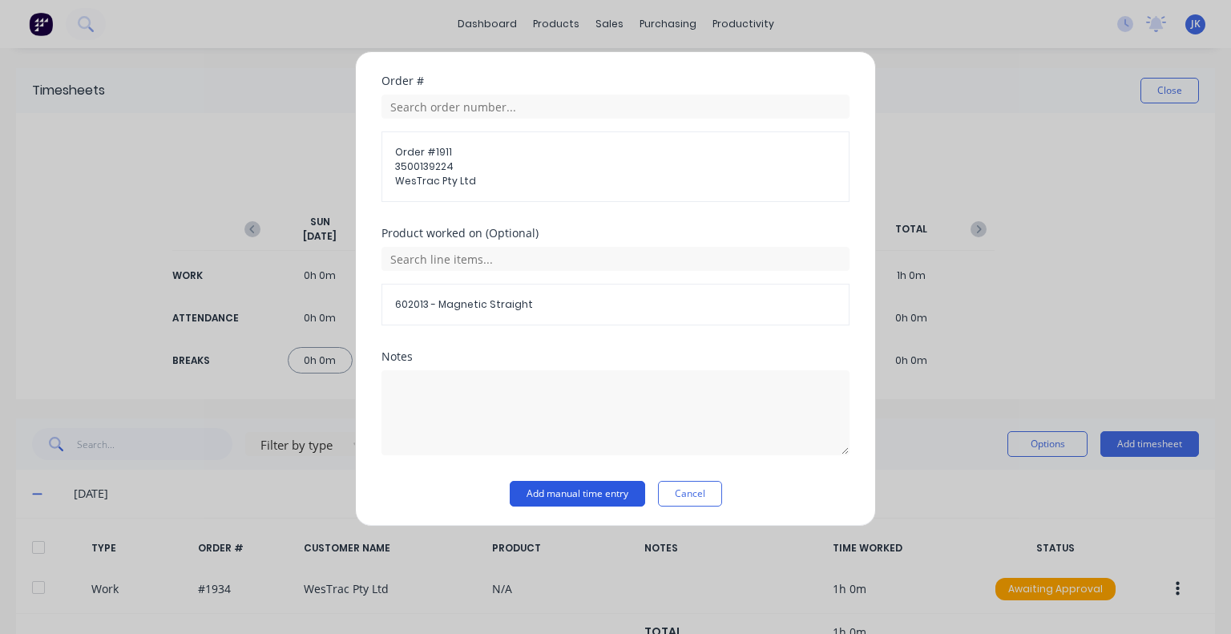
click at [562, 489] on button "Add manual time entry" at bounding box center [577, 494] width 135 height 26
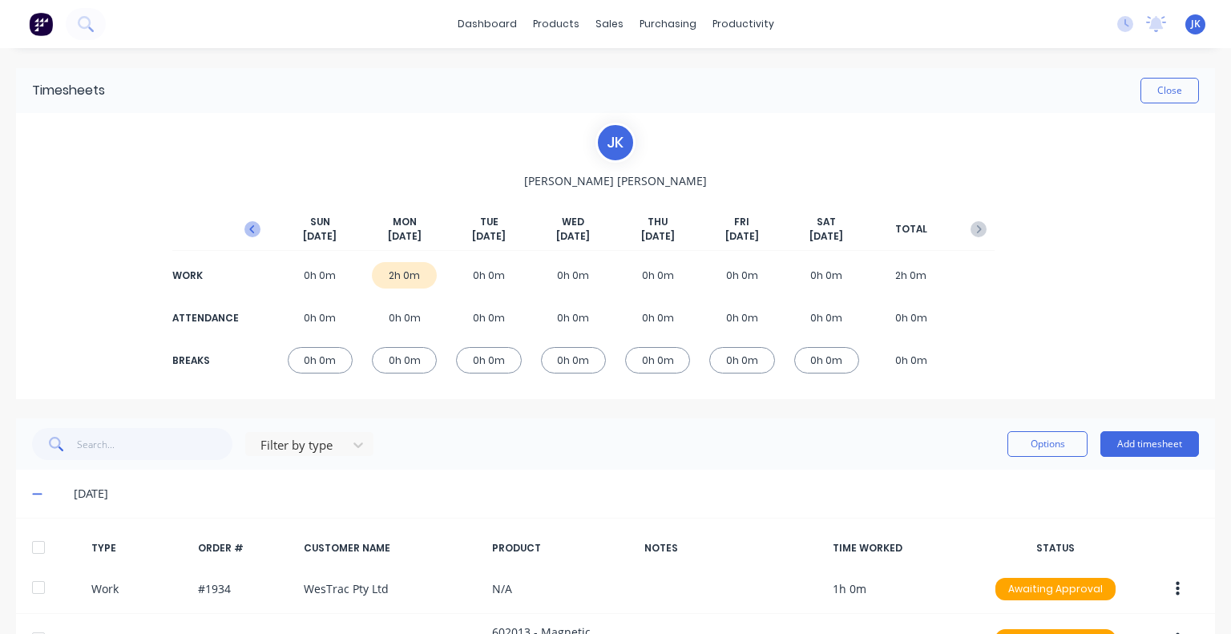
click at [249, 228] on icon "button" at bounding box center [251, 229] width 5 height 8
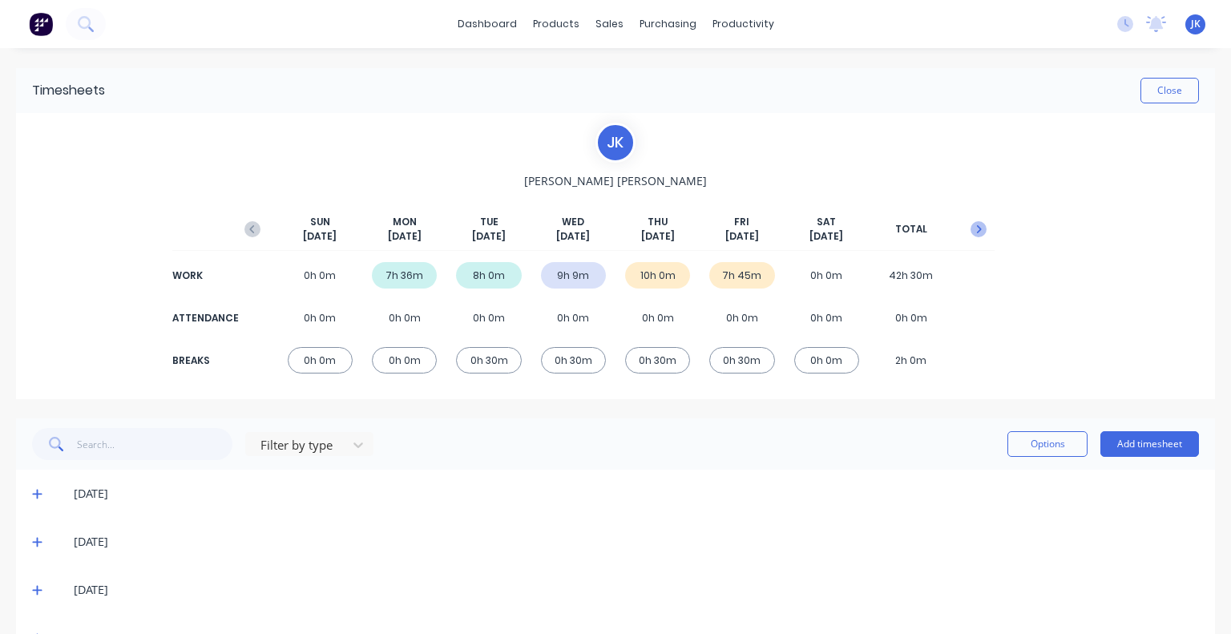
click at [974, 232] on icon "button" at bounding box center [979, 229] width 16 height 16
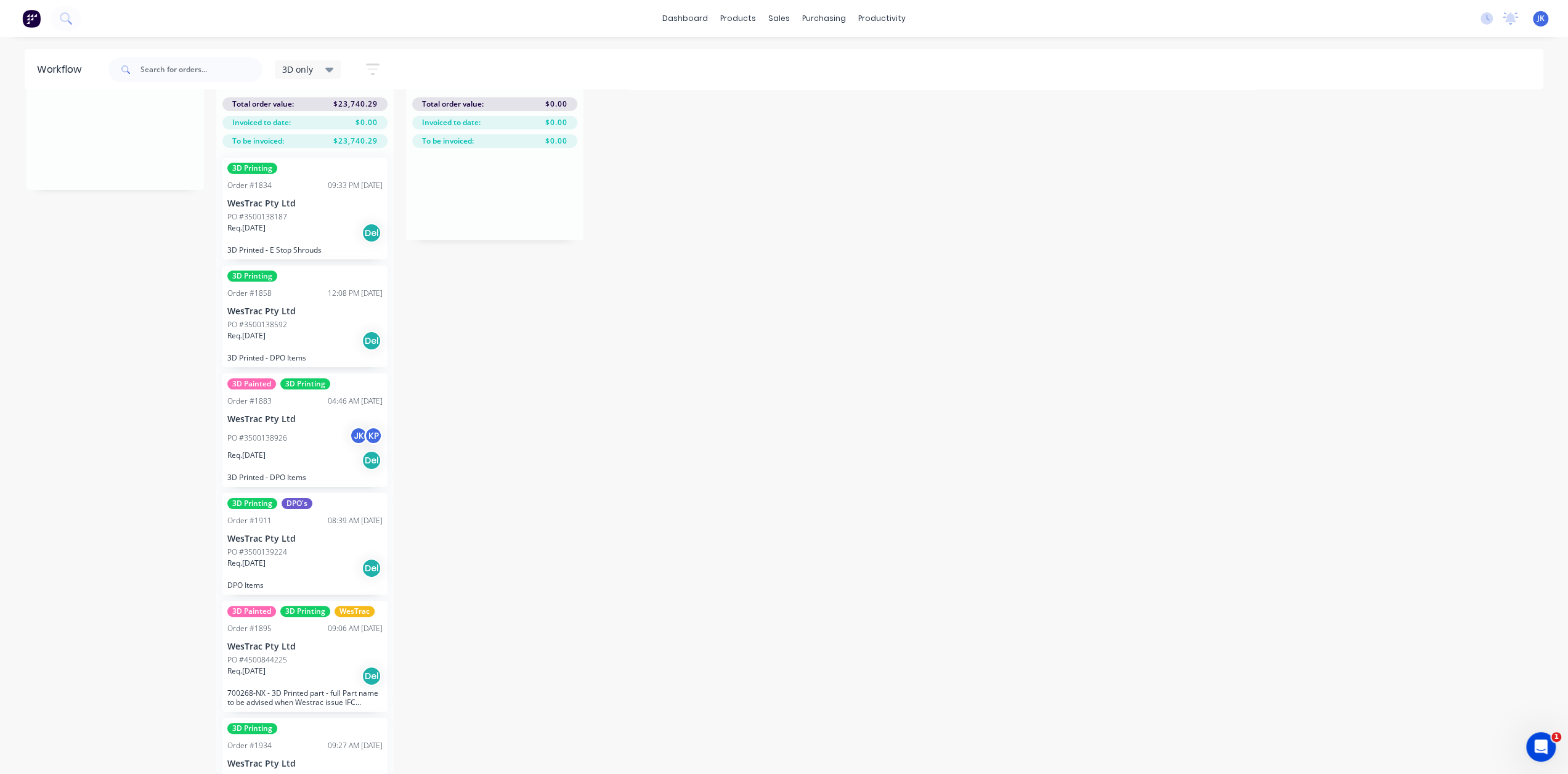
scroll to position [154, 0]
